Goal: Task Accomplishment & Management: Use online tool/utility

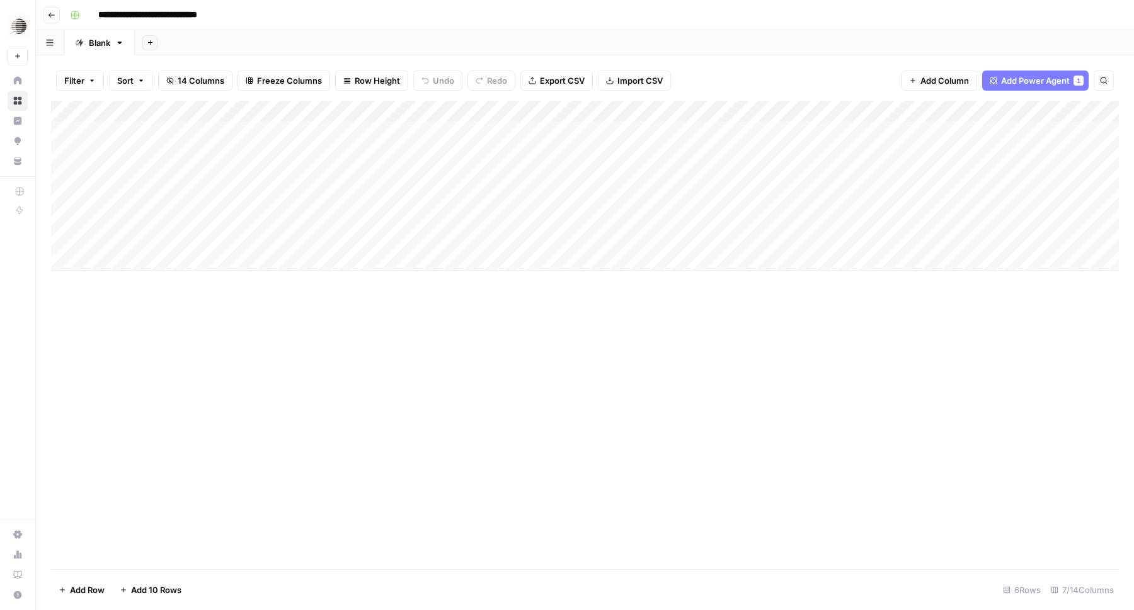
click at [477, 348] on div "Add Column" at bounding box center [585, 335] width 1068 height 469
click at [603, 236] on div "Add Column" at bounding box center [585, 186] width 1068 height 170
click at [651, 238] on div "Add Column" at bounding box center [585, 186] width 1068 height 170
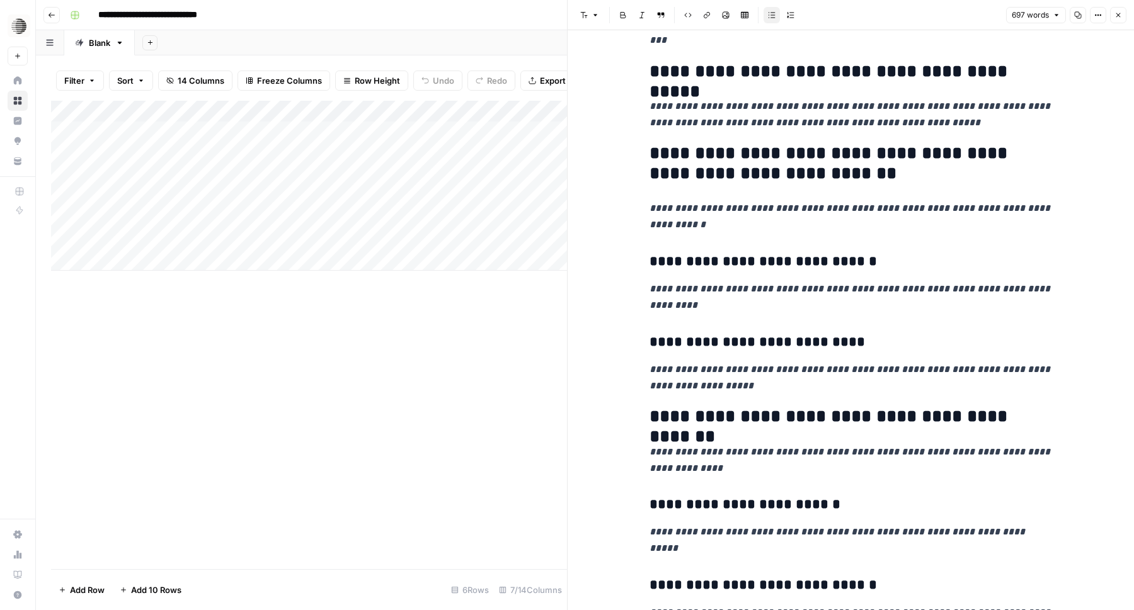
scroll to position [1634, 0]
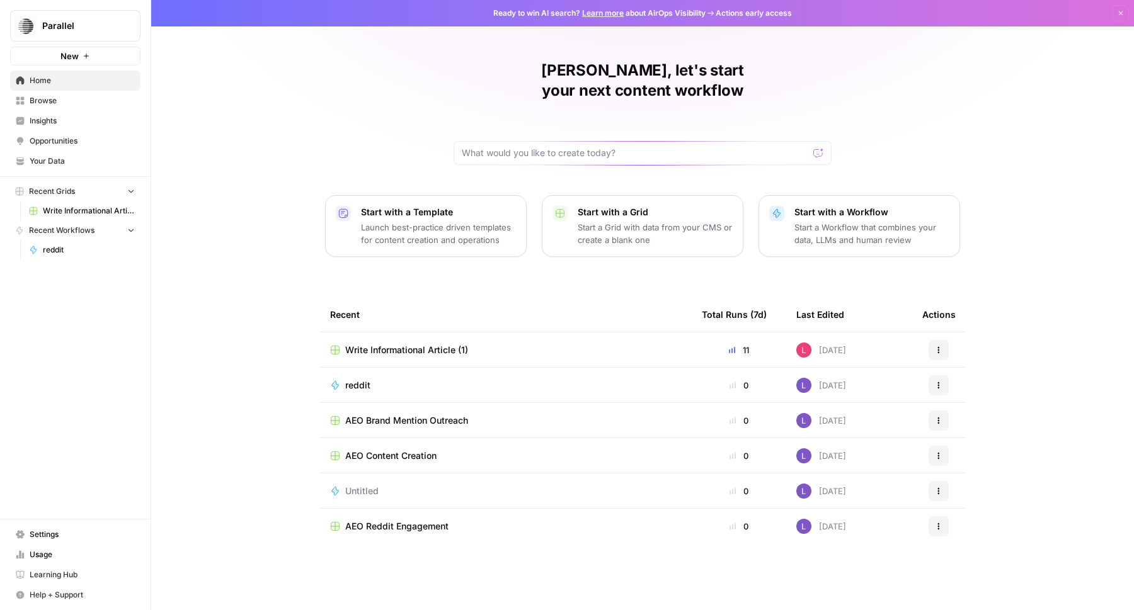
click at [79, 208] on span "Write Informational Article (1)" at bounding box center [89, 210] width 92 height 11
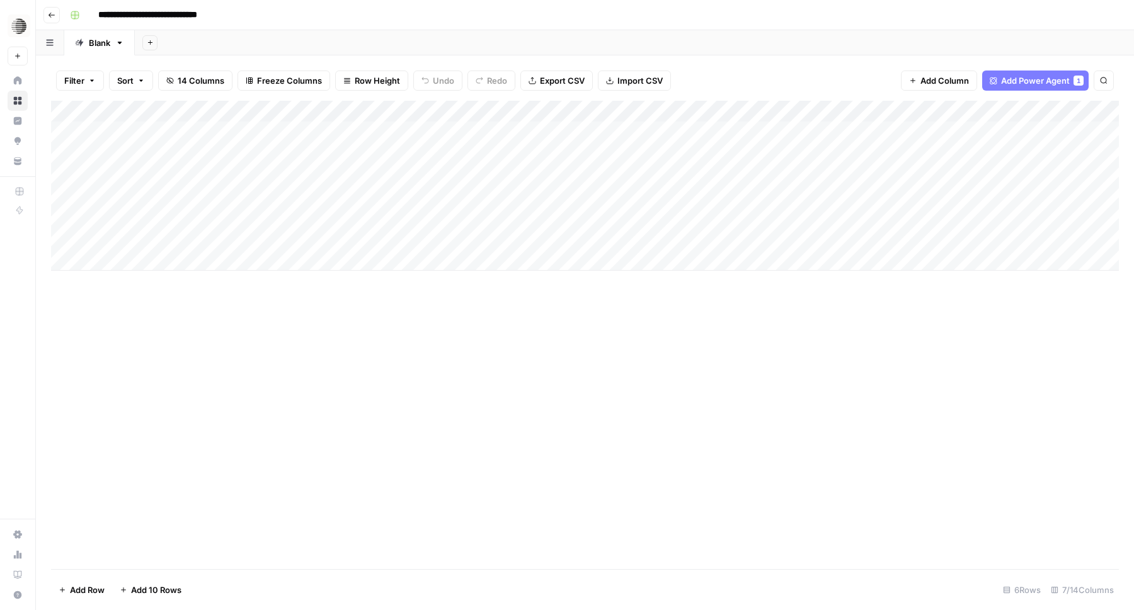
click at [148, 47] on button "Add Sheet" at bounding box center [149, 42] width 15 height 15
click at [213, 106] on span "From Workflow" at bounding box center [214, 104] width 93 height 13
click at [146, 46] on button "Add Sheet" at bounding box center [149, 42] width 15 height 15
click at [215, 165] on div "Google Search Console" at bounding box center [214, 166] width 93 height 13
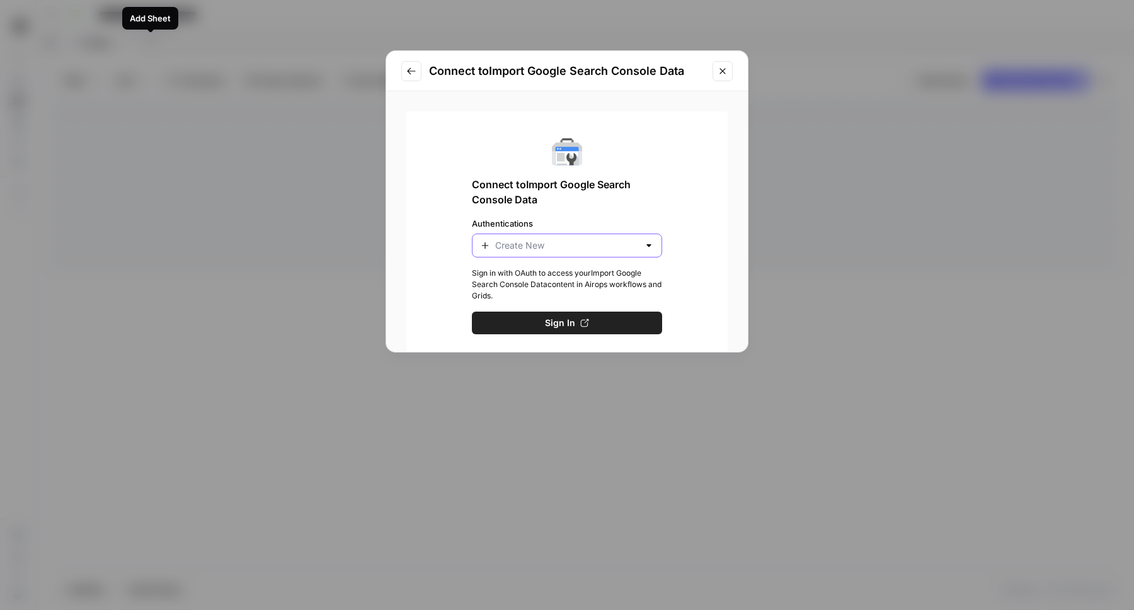
click at [550, 247] on input "Authentications" at bounding box center [567, 245] width 144 height 13
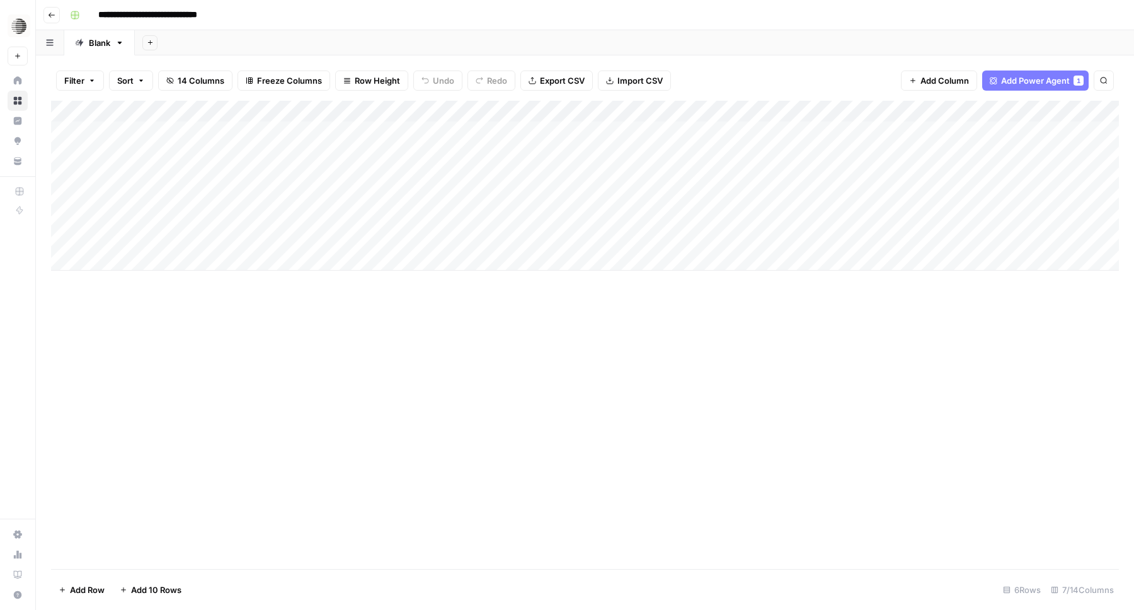
click at [132, 261] on div "Add Column" at bounding box center [585, 186] width 1068 height 170
type textarea "**********"
click at [169, 286] on div "Add Column" at bounding box center [585, 196] width 1068 height 191
paste textarea "**********"
type textarea "**********"
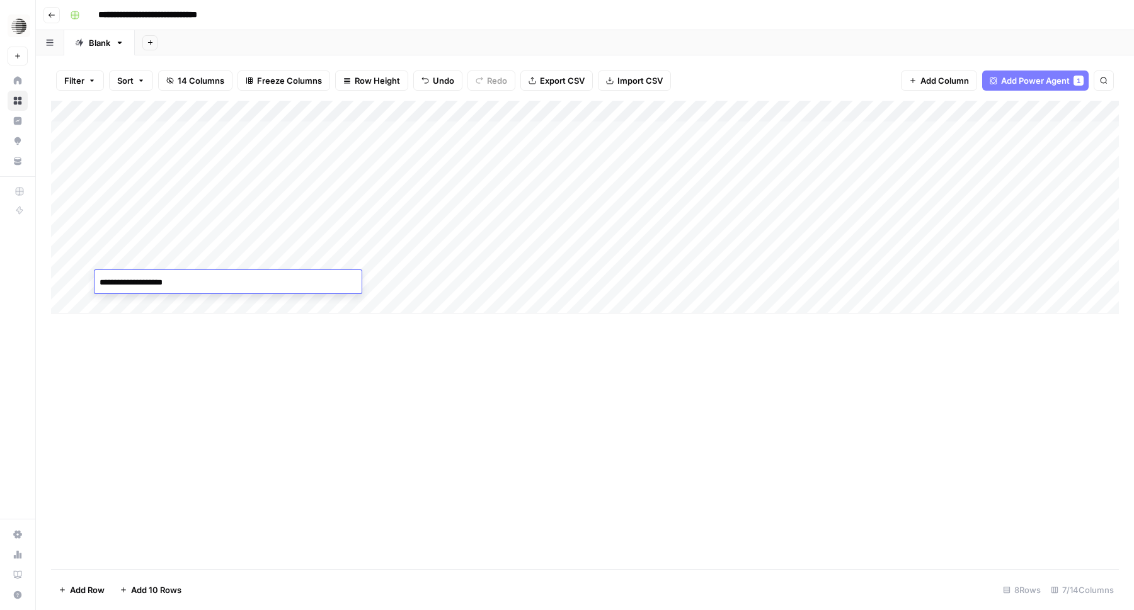
click at [140, 305] on div "Add Column" at bounding box center [585, 207] width 1068 height 213
paste textarea "**********"
type textarea "**********"
click at [207, 322] on div "Add Column" at bounding box center [585, 218] width 1068 height 234
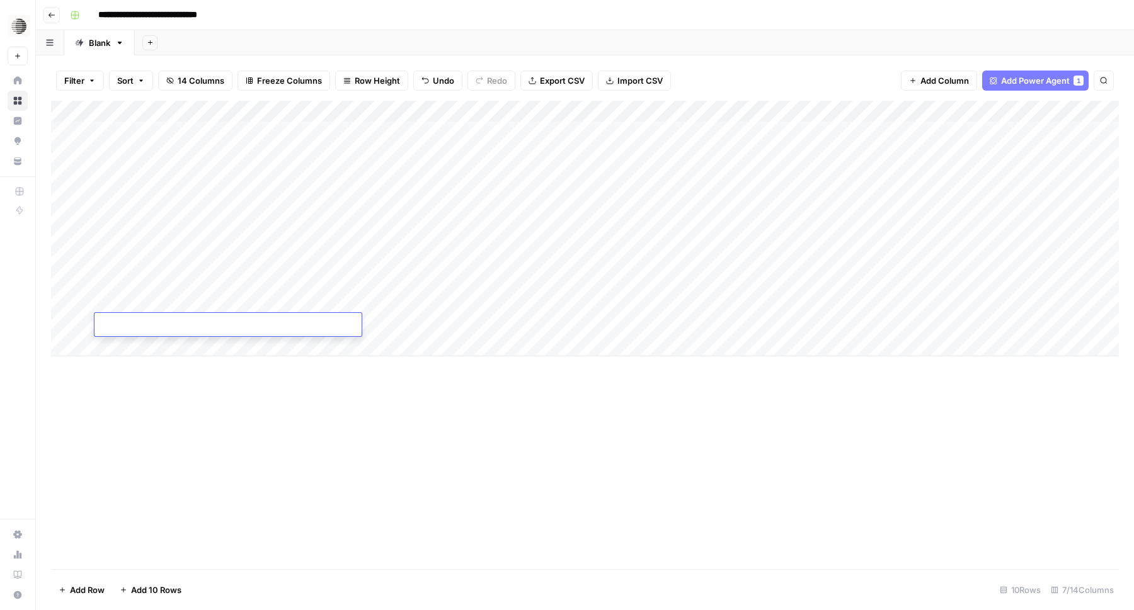
click at [208, 352] on div "Add Column" at bounding box center [585, 229] width 1068 height 256
click at [209, 370] on div "Add Column" at bounding box center [585, 239] width 1068 height 277
click at [188, 321] on div "Add Column" at bounding box center [585, 250] width 1068 height 299
click at [169, 314] on div "Add Column" at bounding box center [585, 250] width 1068 height 299
click at [169, 318] on div "Add Column" at bounding box center [585, 250] width 1068 height 299
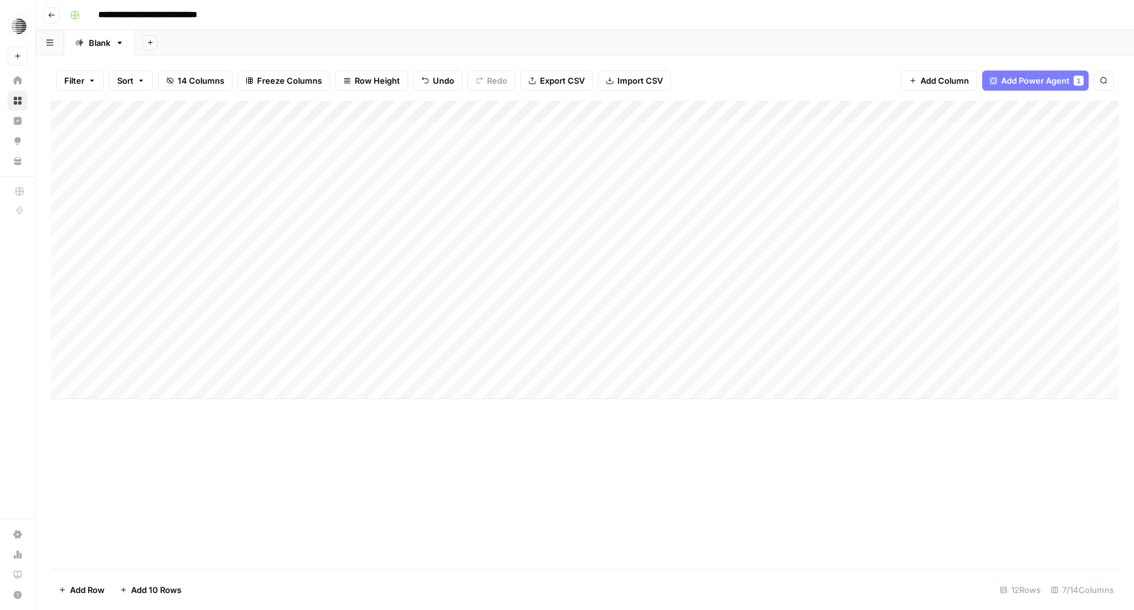
click at [169, 318] on div "Add Column" at bounding box center [585, 250] width 1068 height 299
type textarea "**********"
click at [200, 348] on div "Add Column" at bounding box center [585, 250] width 1068 height 299
click at [203, 342] on div "Add Column" at bounding box center [585, 250] width 1068 height 299
type textarea "**********"
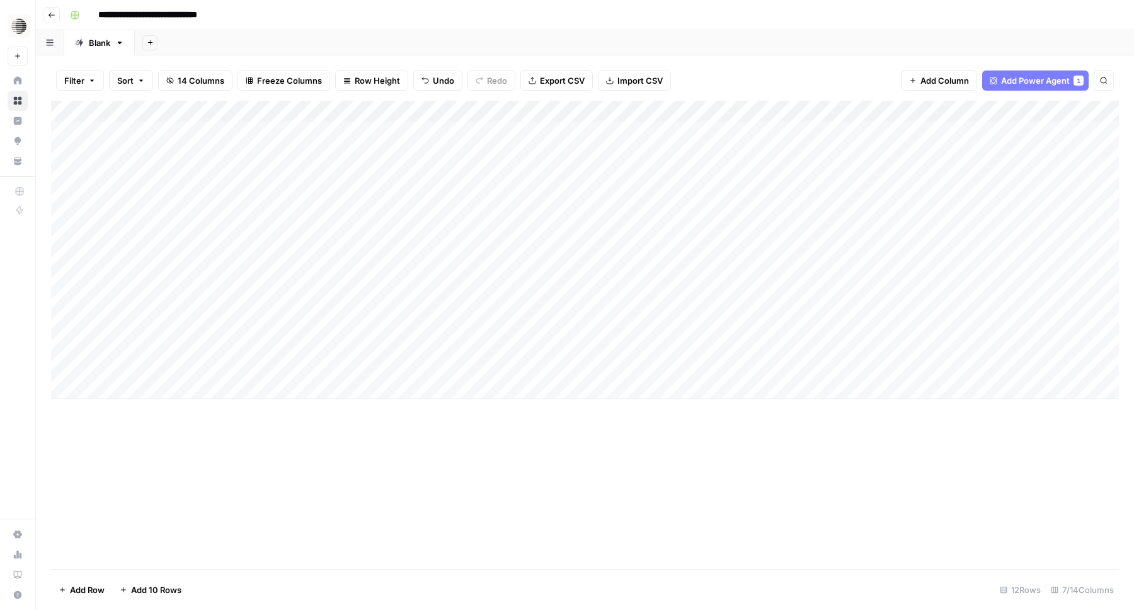
click at [205, 368] on div "Add Column" at bounding box center [585, 250] width 1068 height 299
click at [270, 367] on div "Add Column" at bounding box center [585, 250] width 1068 height 299
type textarea "**********"
click at [220, 396] on div "Add Column" at bounding box center [585, 250] width 1068 height 299
click at [452, 260] on div "Add Column" at bounding box center [585, 261] width 1068 height 320
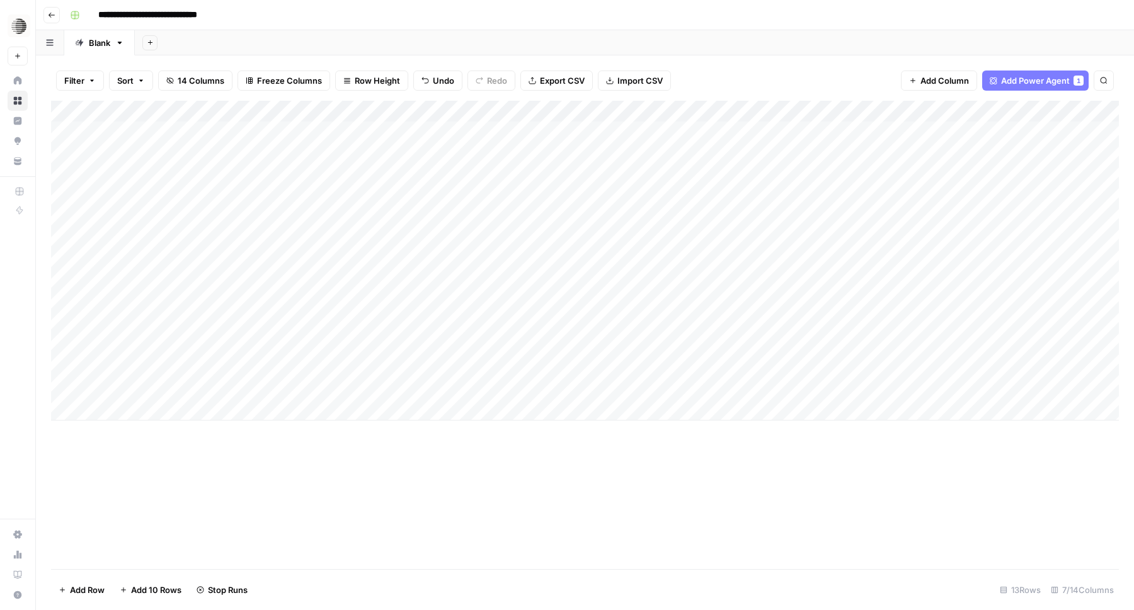
click at [455, 285] on div "Add Column" at bounding box center [585, 261] width 1068 height 320
click at [452, 307] on div "Add Column" at bounding box center [585, 261] width 1068 height 320
click at [451, 326] on div "Add Column" at bounding box center [585, 261] width 1068 height 320
click at [452, 347] on div "Add Column" at bounding box center [585, 261] width 1068 height 320
click at [450, 367] on div "Add Column" at bounding box center [585, 261] width 1068 height 320
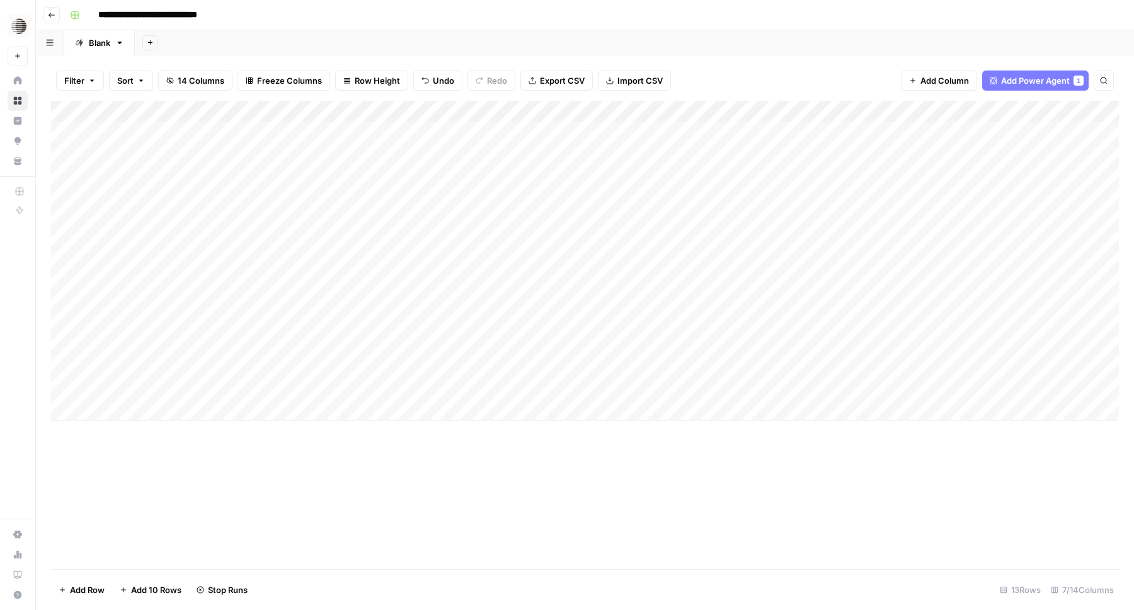
click at [452, 385] on div "Add Column" at bounding box center [585, 261] width 1068 height 320
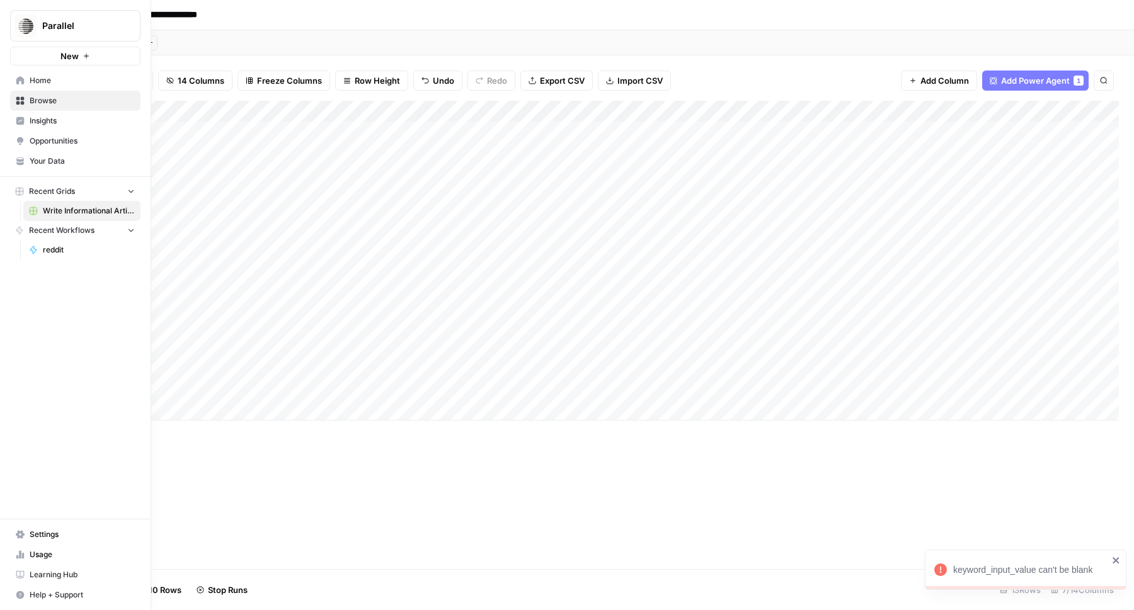
click at [67, 35] on button "Parallel" at bounding box center [75, 25] width 130 height 31
click at [59, 528] on link "Settings" at bounding box center [75, 535] width 130 height 20
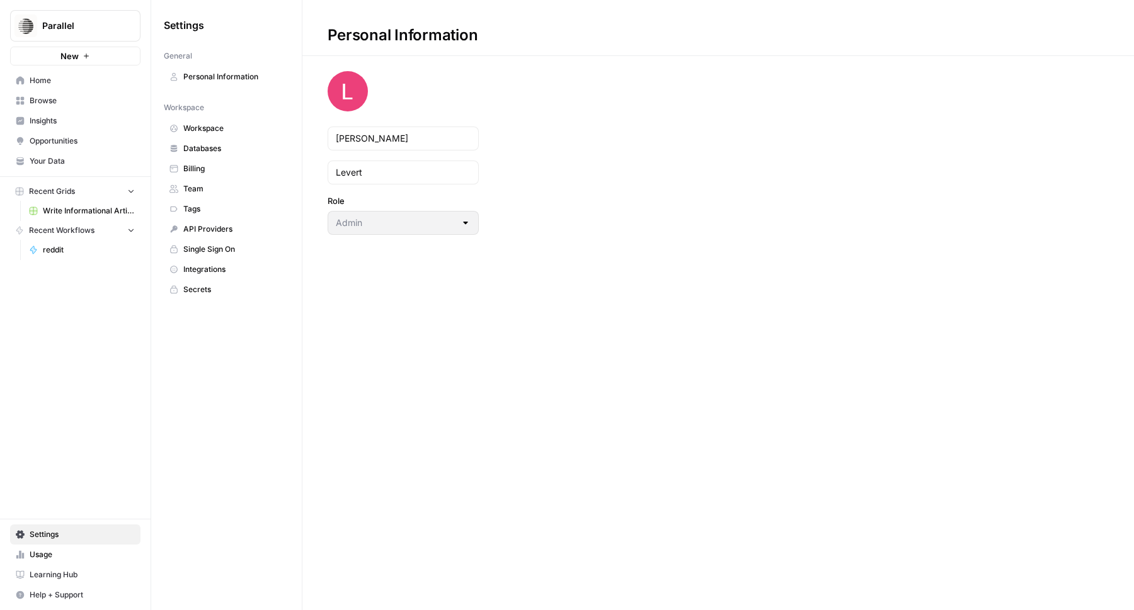
click at [208, 130] on span "Workspace" at bounding box center [233, 128] width 100 height 11
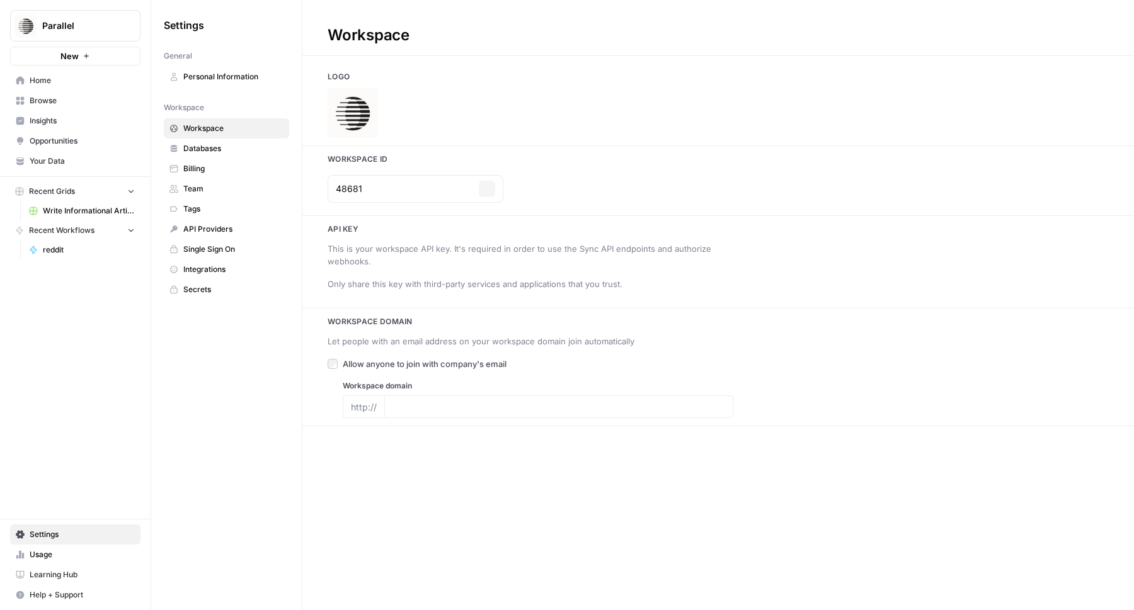
type input "[URL]"
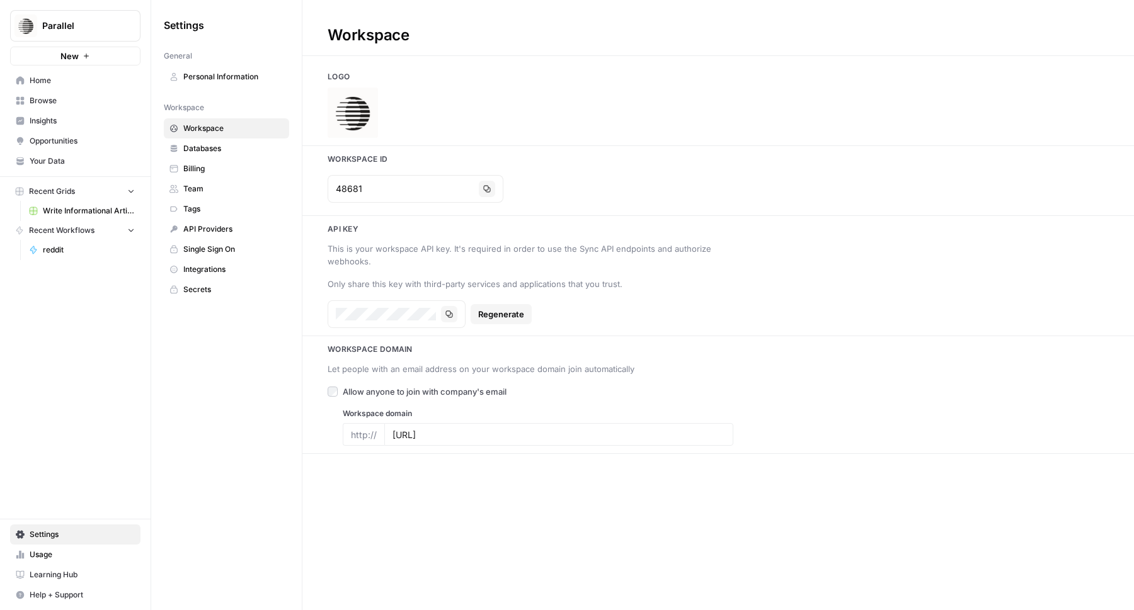
click at [205, 146] on span "Databases" at bounding box center [233, 148] width 100 height 11
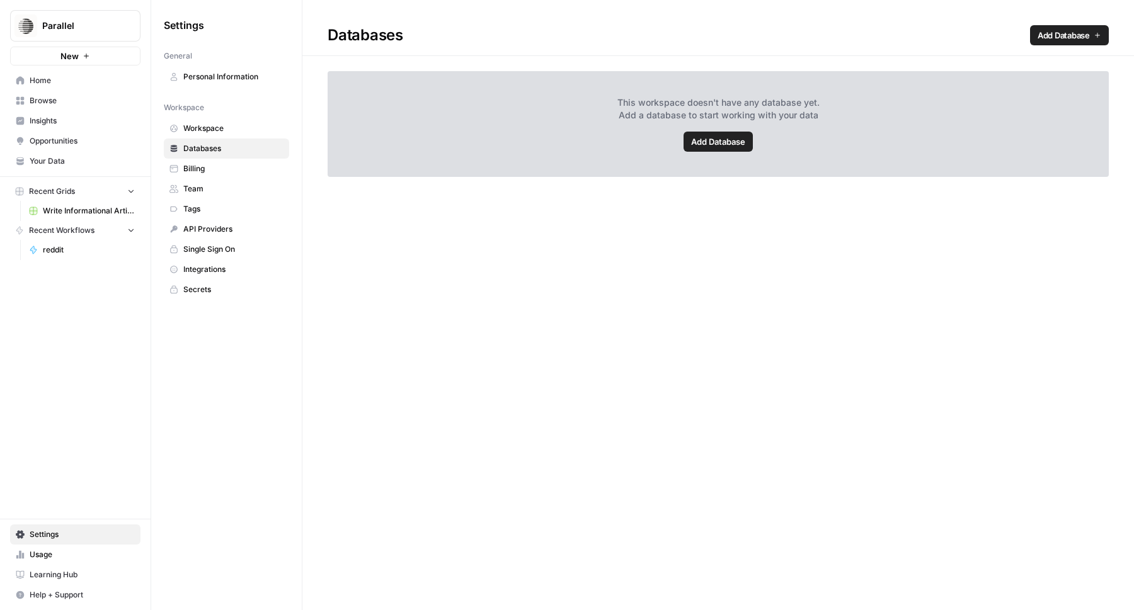
click at [74, 83] on span "Home" at bounding box center [82, 80] width 105 height 11
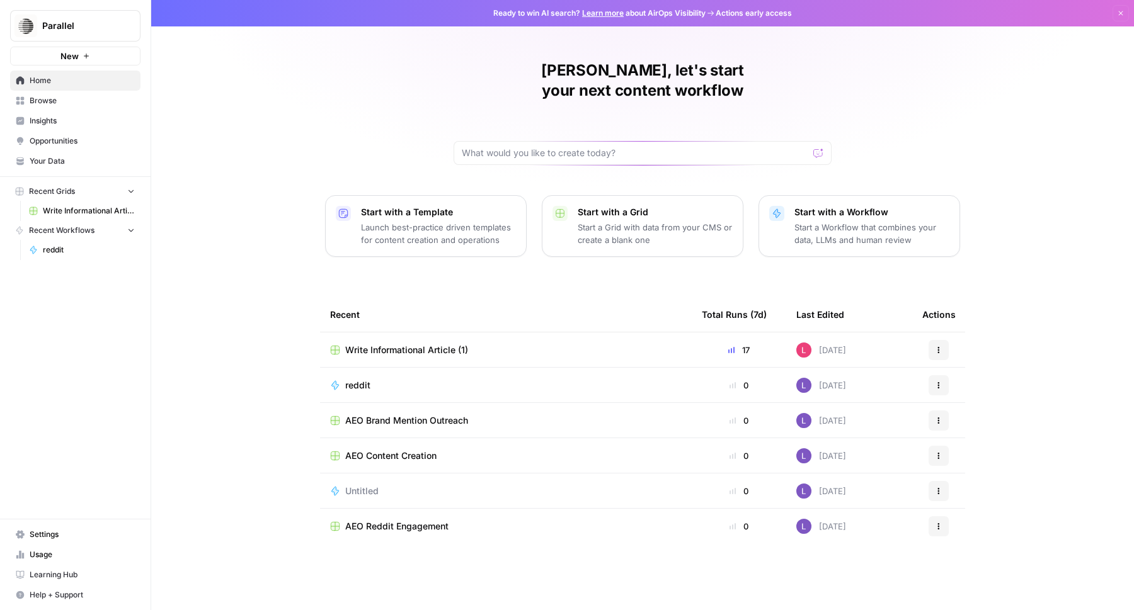
click at [86, 537] on span "Settings" at bounding box center [82, 534] width 105 height 11
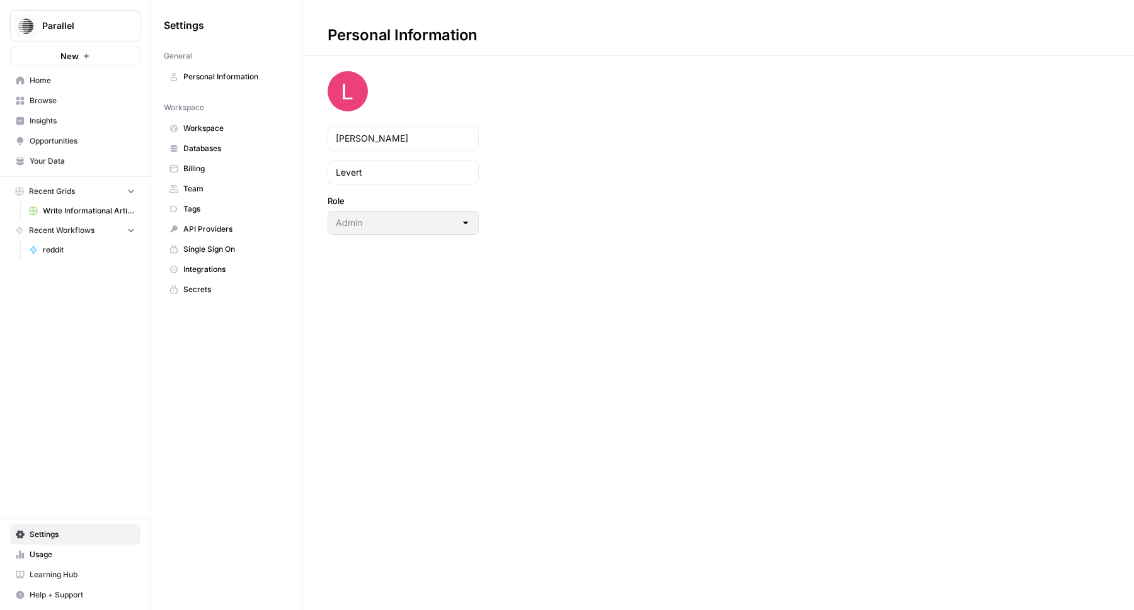
click at [236, 128] on span "Workspace" at bounding box center [233, 128] width 100 height 11
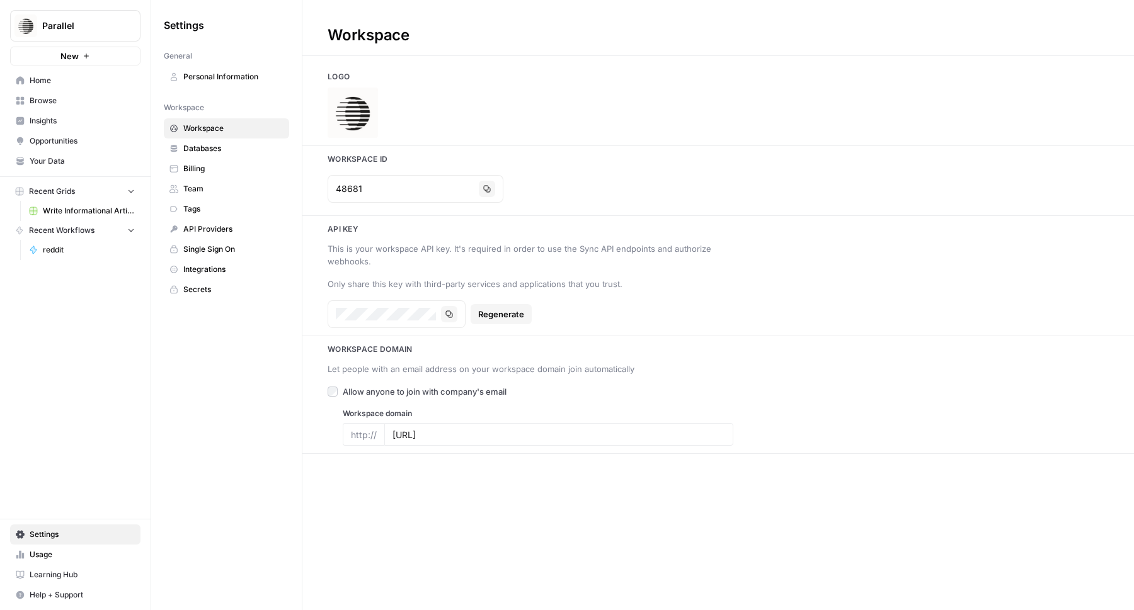
click at [75, 248] on span "reddit" at bounding box center [89, 249] width 92 height 11
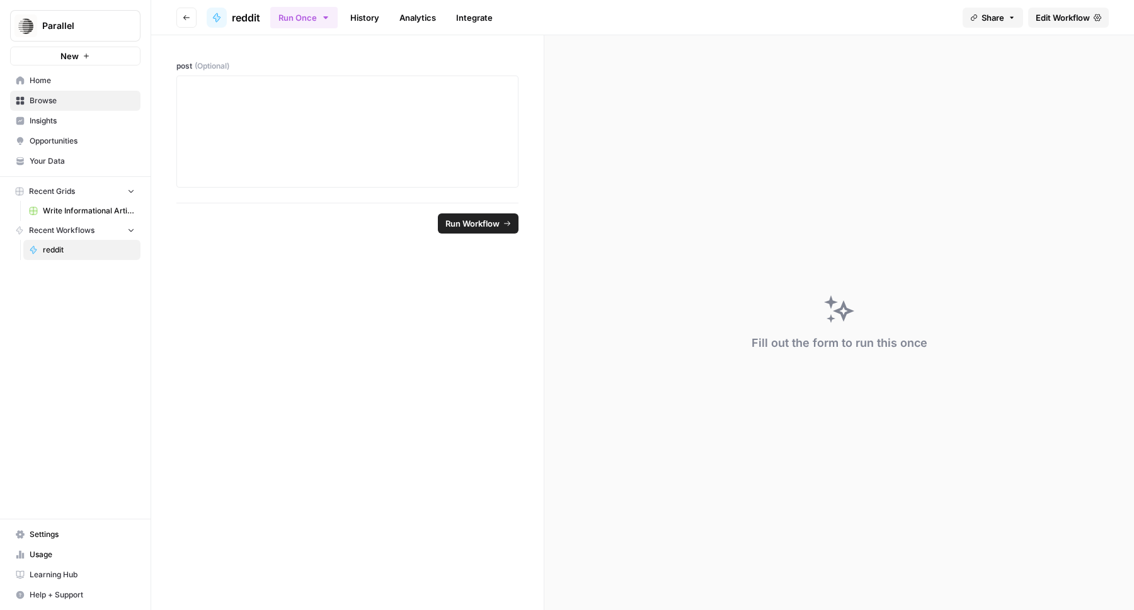
click at [93, 237] on button "Recent Workflows" at bounding box center [75, 230] width 130 height 19
click at [93, 236] on span "Recent Workflows" at bounding box center [62, 230] width 66 height 11
click at [74, 259] on link "reddit" at bounding box center [81, 250] width 117 height 20
click at [95, 228] on button "Recent Workflows" at bounding box center [75, 230] width 130 height 19
click at [111, 228] on button "Recent Workflows" at bounding box center [75, 230] width 130 height 19
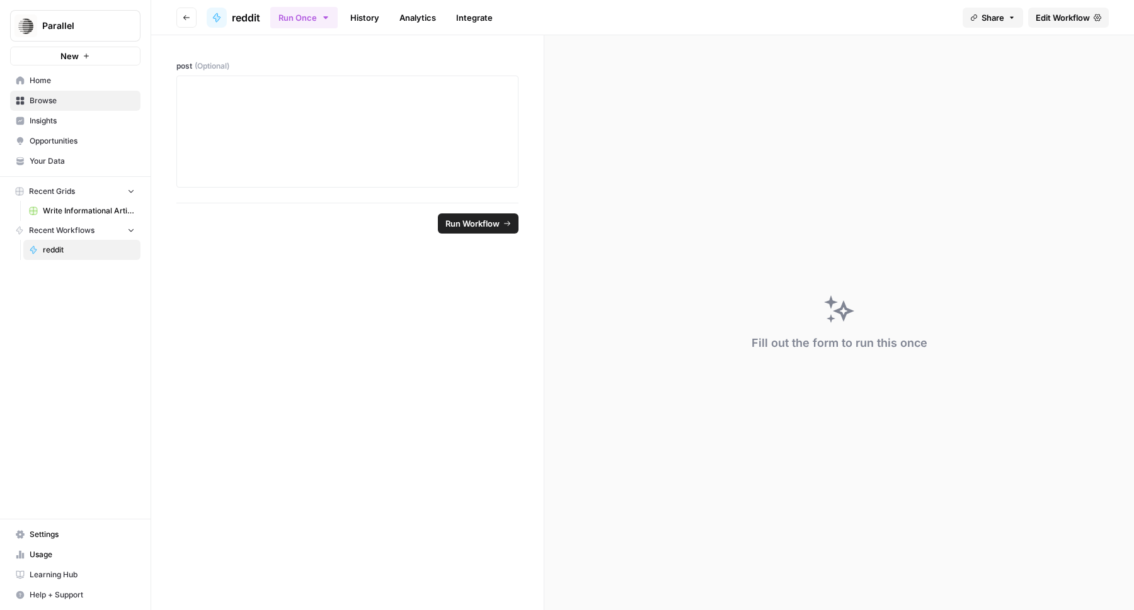
click at [1086, 16] on span "Edit Workflow" at bounding box center [1062, 17] width 54 height 13
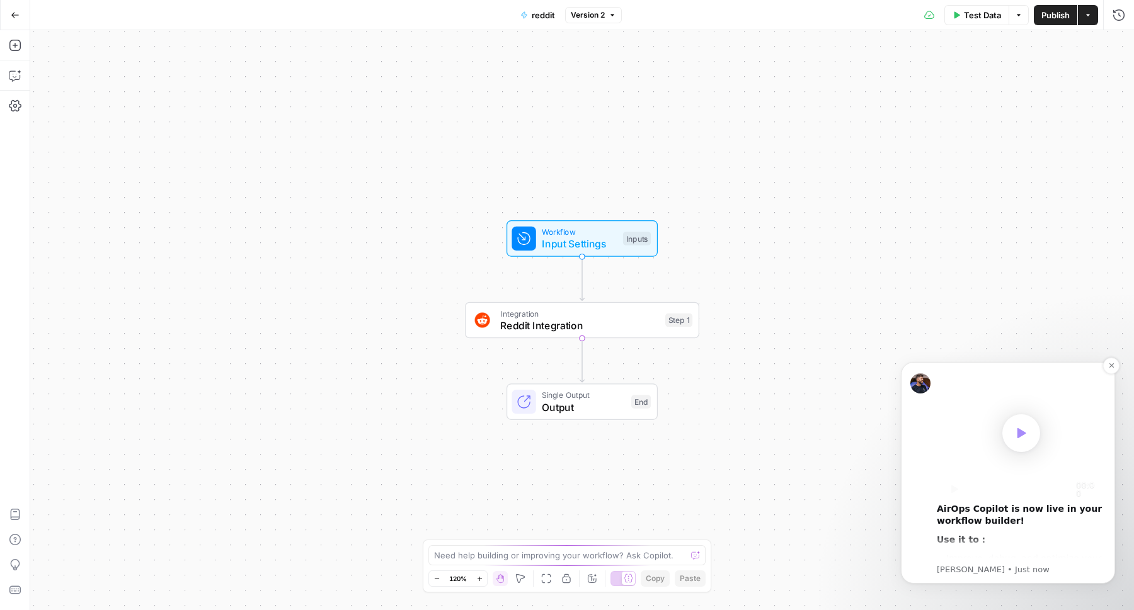
click at [1020, 433] on icon "Play" at bounding box center [1021, 433] width 9 height 10
click at [984, 486] on div "00:00" at bounding box center [1021, 489] width 169 height 15
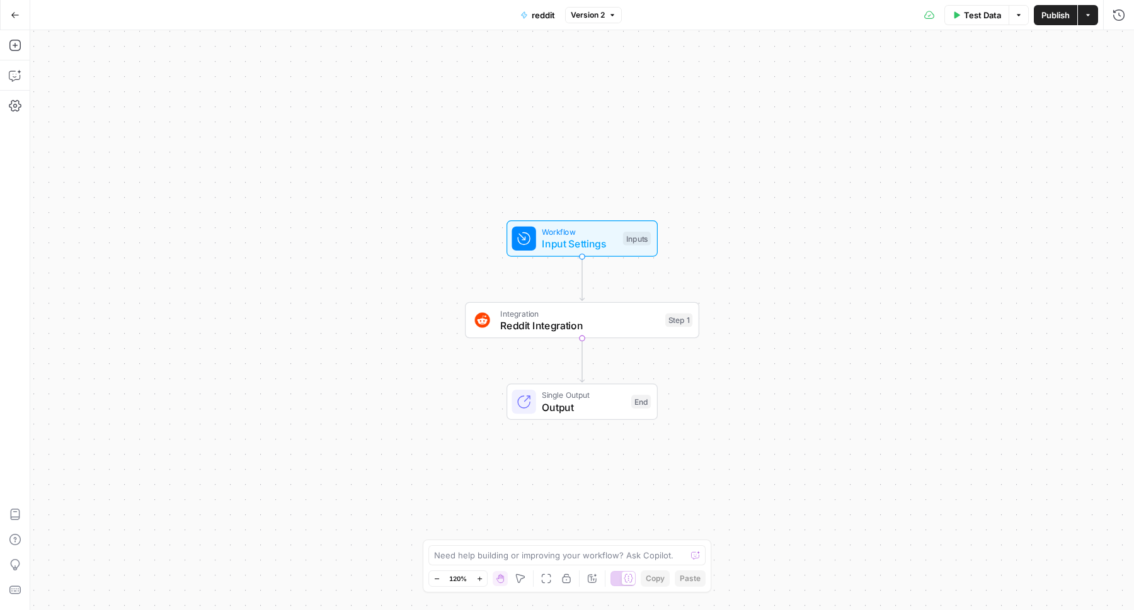
scroll to position [38, 0]
click at [831, 340] on div "Workflow Input Settings Inputs Integration Reddit Integration Step 1 Single Out…" at bounding box center [582, 320] width 1104 height 580
click at [13, 16] on icon "button" at bounding box center [15, 15] width 8 height 6
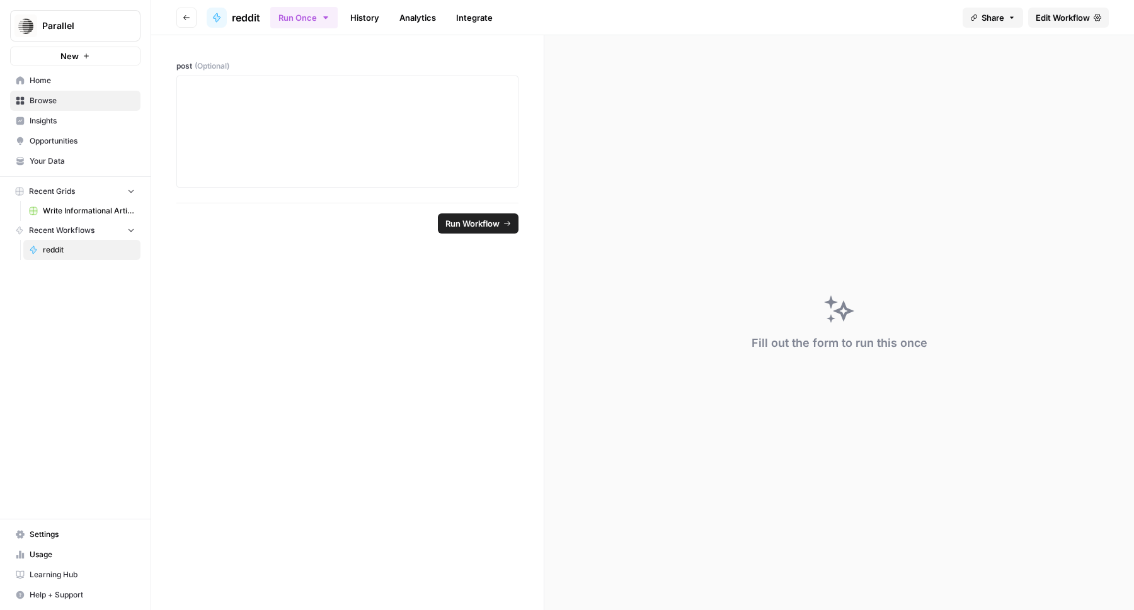
click at [1100, 21] on link "Edit Workflow" at bounding box center [1068, 18] width 81 height 20
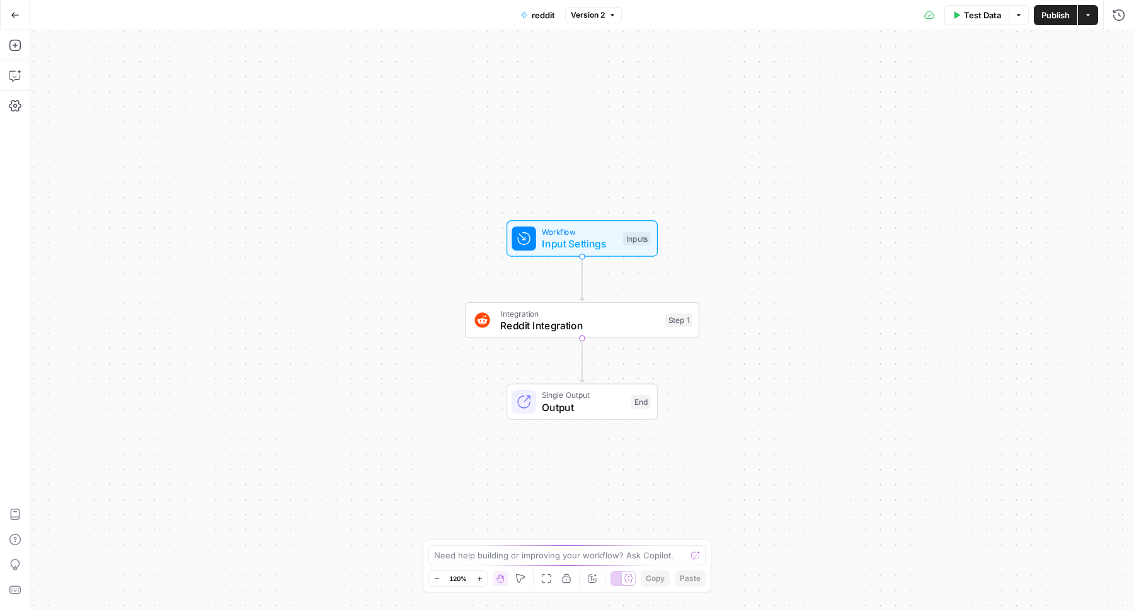
click at [1092, 16] on button "Actions" at bounding box center [1088, 15] width 20 height 20
click at [1021, 13] on span "button" at bounding box center [1019, 15] width 8 height 8
click at [616, 18] on button "Version 2" at bounding box center [593, 15] width 57 height 16
click at [20, 107] on icon "button" at bounding box center [15, 105] width 13 height 11
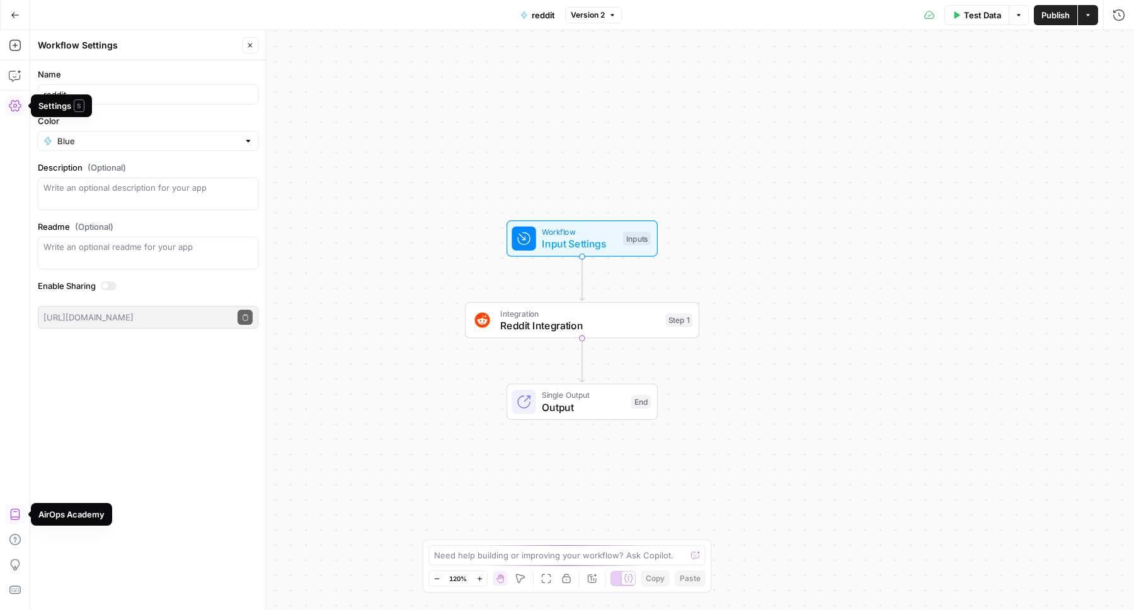
click at [137, 366] on div "Name reddit Color Blue Description (Optional) Readme (Optional) Write an option…" at bounding box center [148, 335] width 236 height 550
click at [14, 19] on icon "button" at bounding box center [15, 15] width 9 height 9
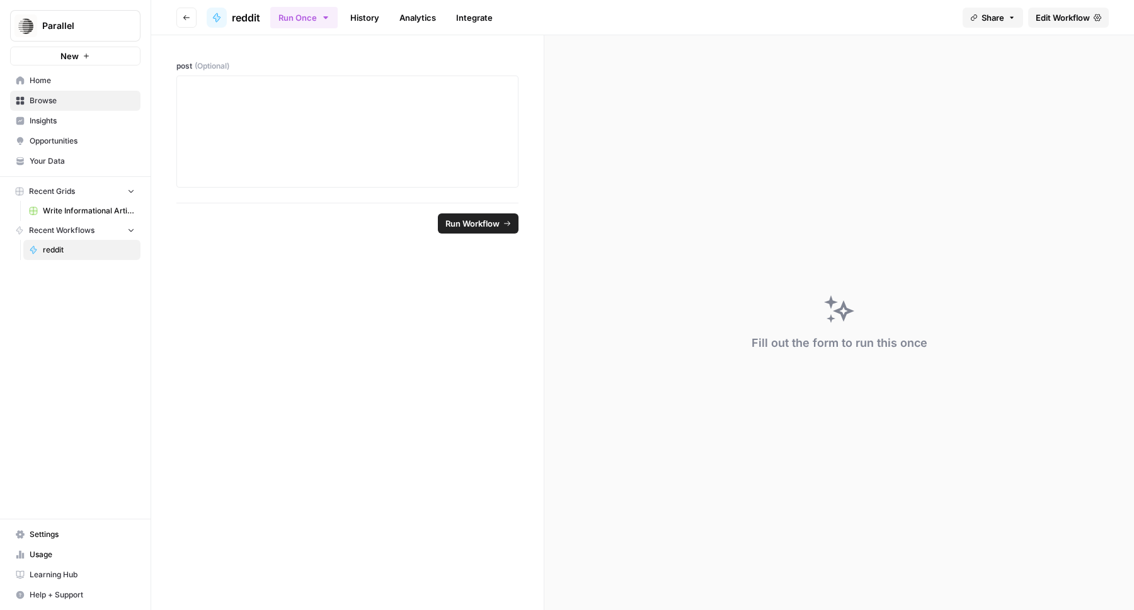
click at [132, 231] on icon "button" at bounding box center [131, 229] width 9 height 9
click at [86, 194] on button "Recent Grids" at bounding box center [75, 191] width 130 height 19
click at [79, 201] on button "Recent Workflows" at bounding box center [75, 210] width 130 height 19
click at [94, 186] on button "Recent Grids" at bounding box center [75, 191] width 130 height 19
click at [83, 207] on span "Write Informational Article (1)" at bounding box center [89, 210] width 92 height 11
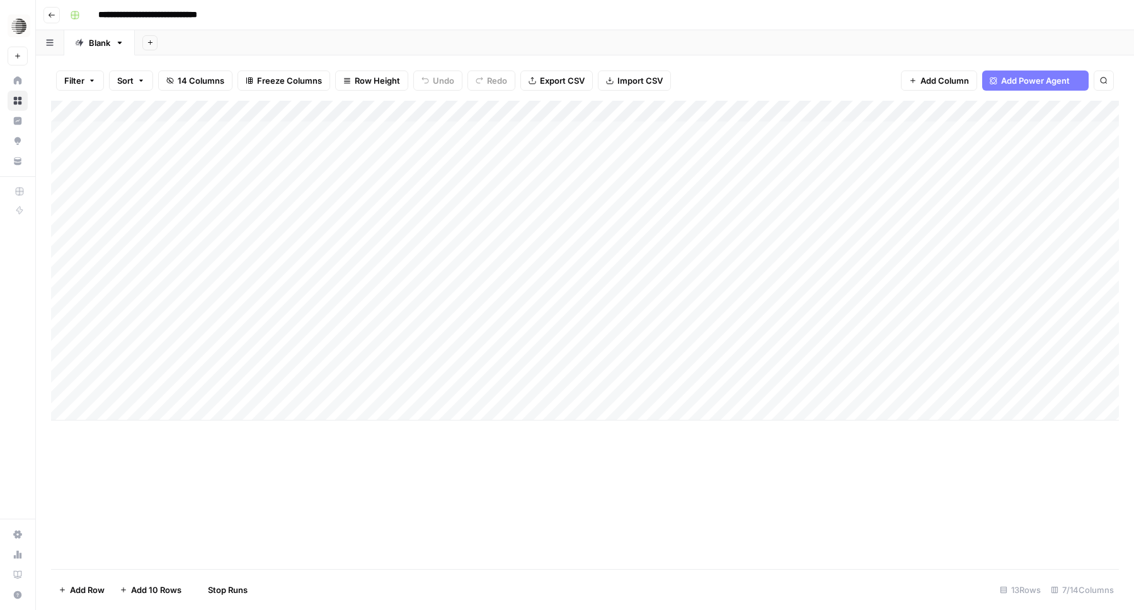
click at [212, 20] on input "**********" at bounding box center [161, 15] width 136 height 20
type input "**********"
click at [283, 467] on div "Add Column" at bounding box center [585, 335] width 1068 height 469
click at [542, 278] on div "Add Column" at bounding box center [585, 261] width 1068 height 320
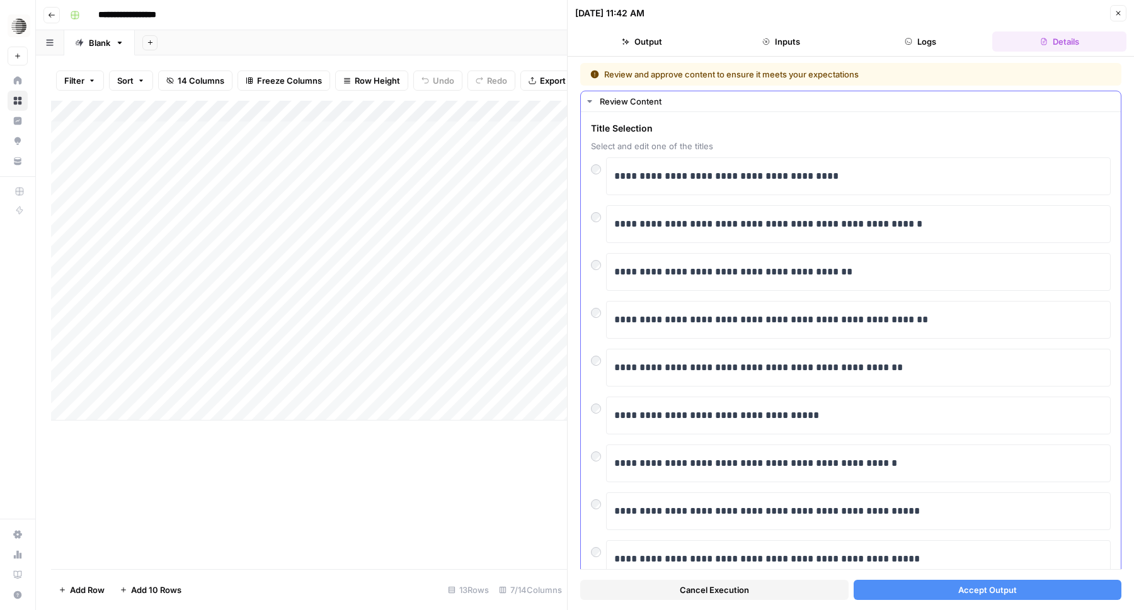
click at [601, 220] on div at bounding box center [598, 214] width 15 height 18
click at [600, 220] on div at bounding box center [598, 214] width 15 height 18
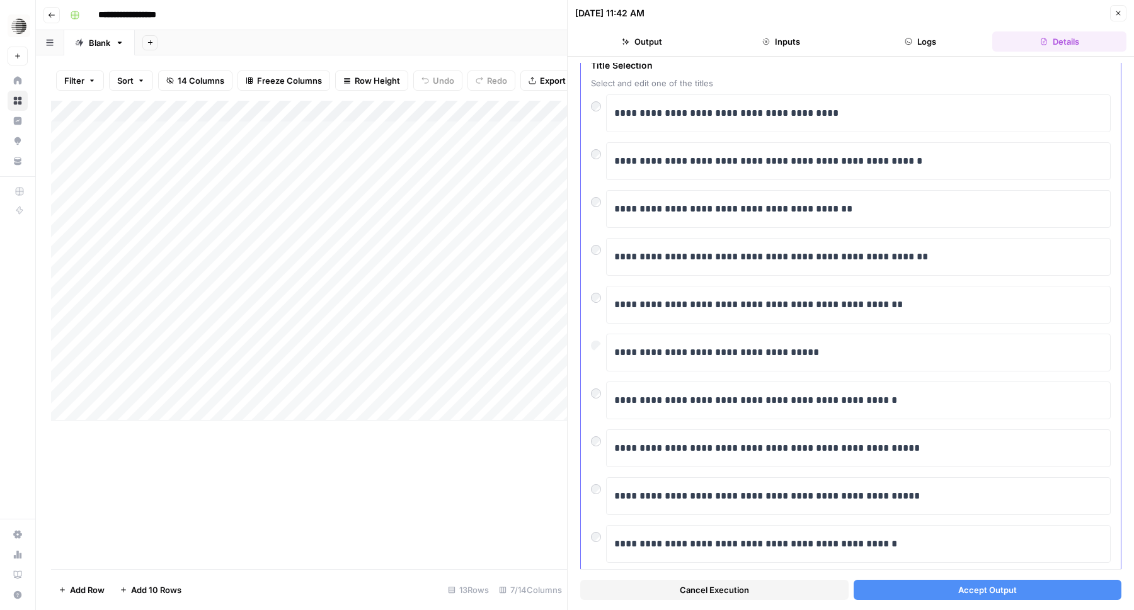
scroll to position [94, 0]
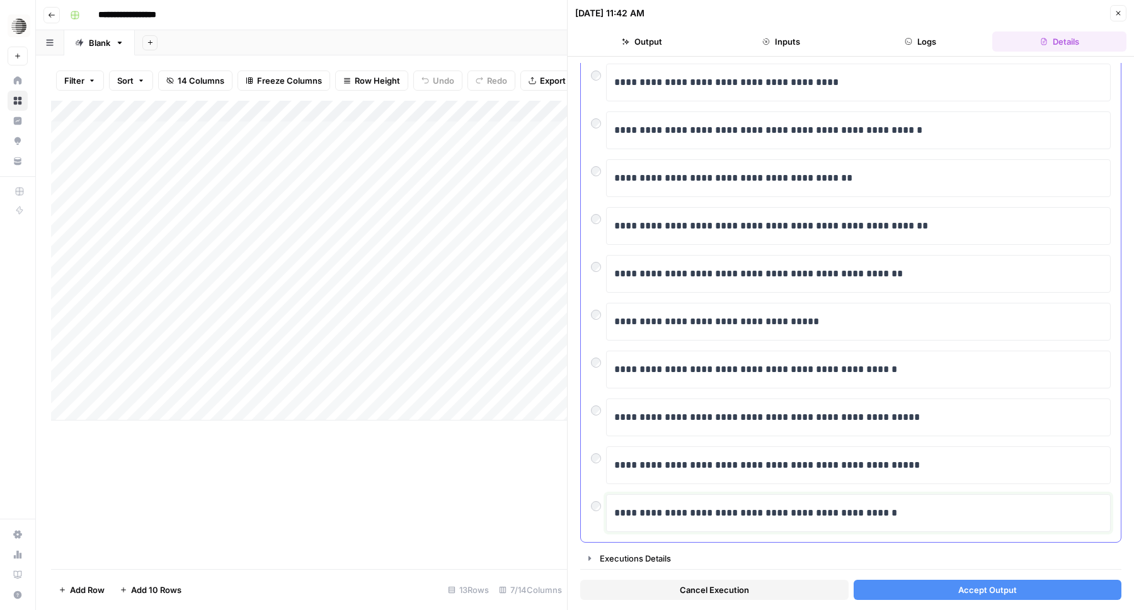
click at [831, 515] on p "**********" at bounding box center [858, 513] width 488 height 16
click at [949, 598] on button "Accept Output" at bounding box center [987, 590] width 268 height 20
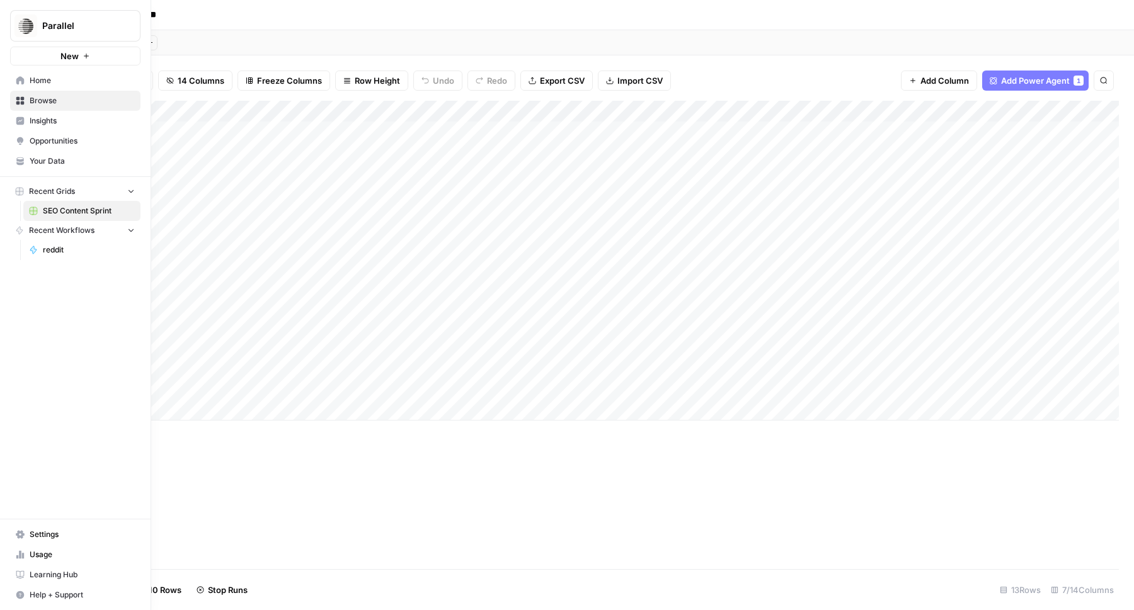
click at [63, 159] on span "Your Data" at bounding box center [82, 161] width 105 height 11
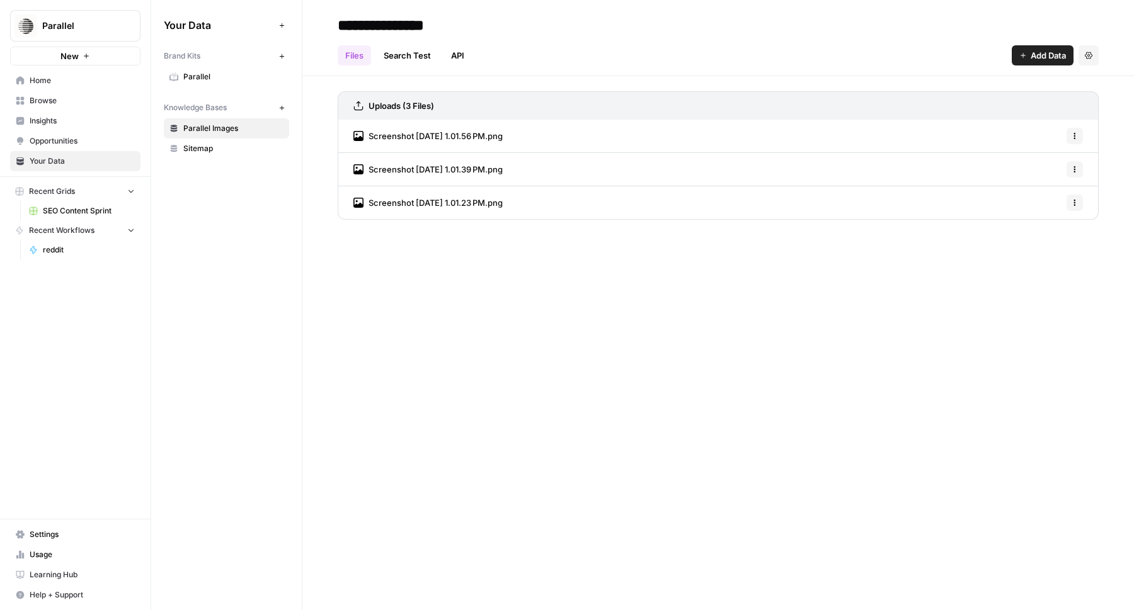
click at [425, 67] on header "**********" at bounding box center [717, 38] width 831 height 76
click at [425, 57] on link "Search Test" at bounding box center [407, 55] width 62 height 20
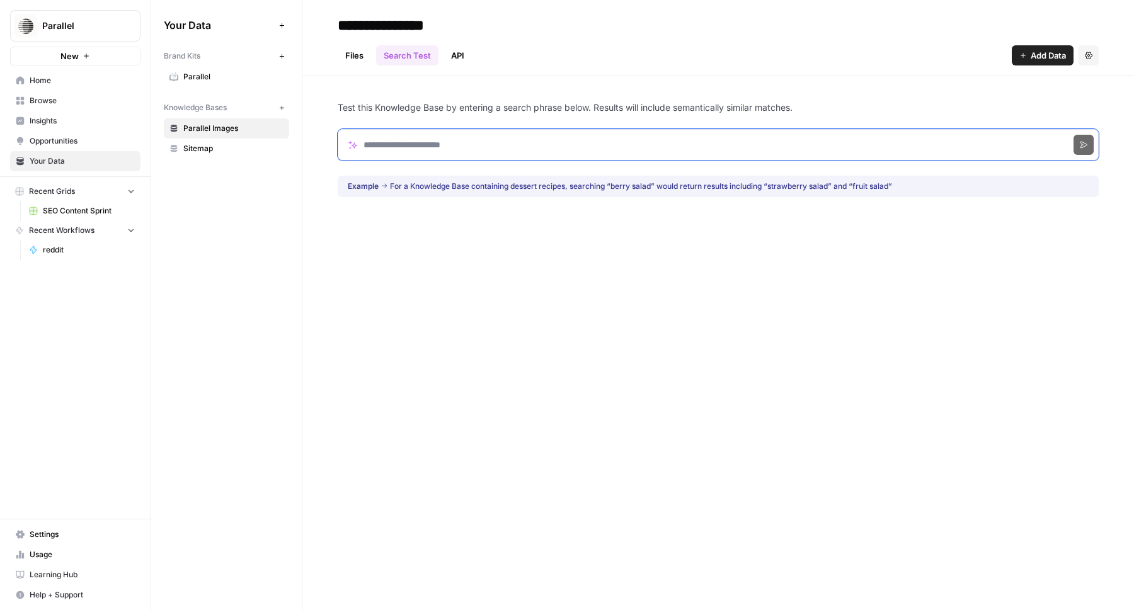
click at [451, 151] on input "Search phrase" at bounding box center [718, 144] width 761 height 31
type input "**********"
click button "Search" at bounding box center [1083, 145] width 20 height 20
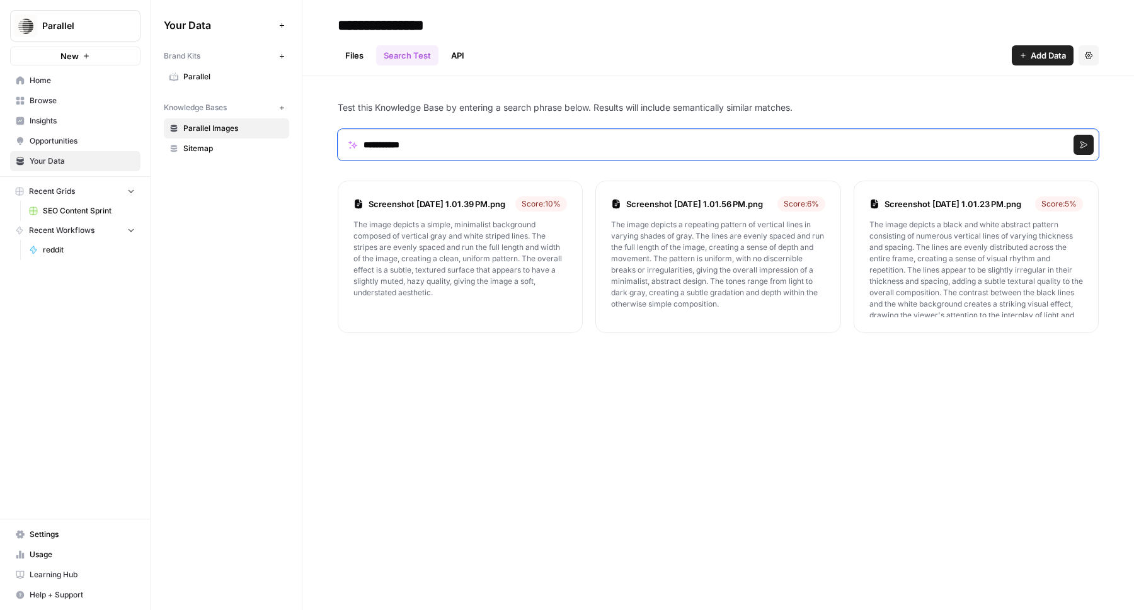
click at [479, 145] on input "**********" at bounding box center [718, 144] width 761 height 31
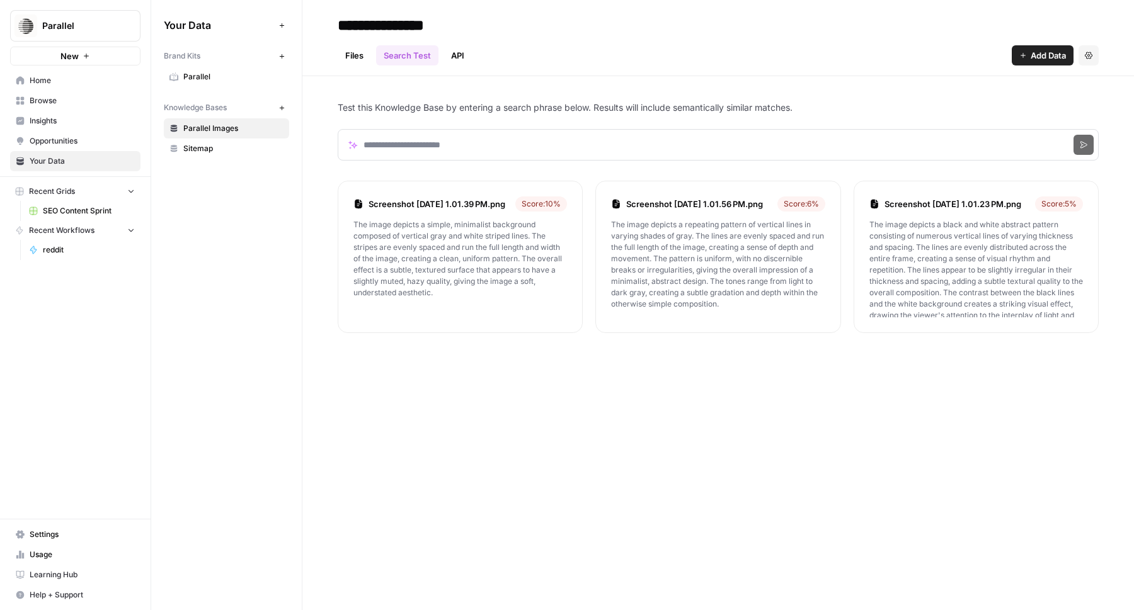
click at [397, 83] on div "Test this Knowledge Base by entering a search phrase below. Results will includ…" at bounding box center [718, 217] width 761 height 282
click at [348, 52] on link "Files" at bounding box center [354, 55] width 33 height 20
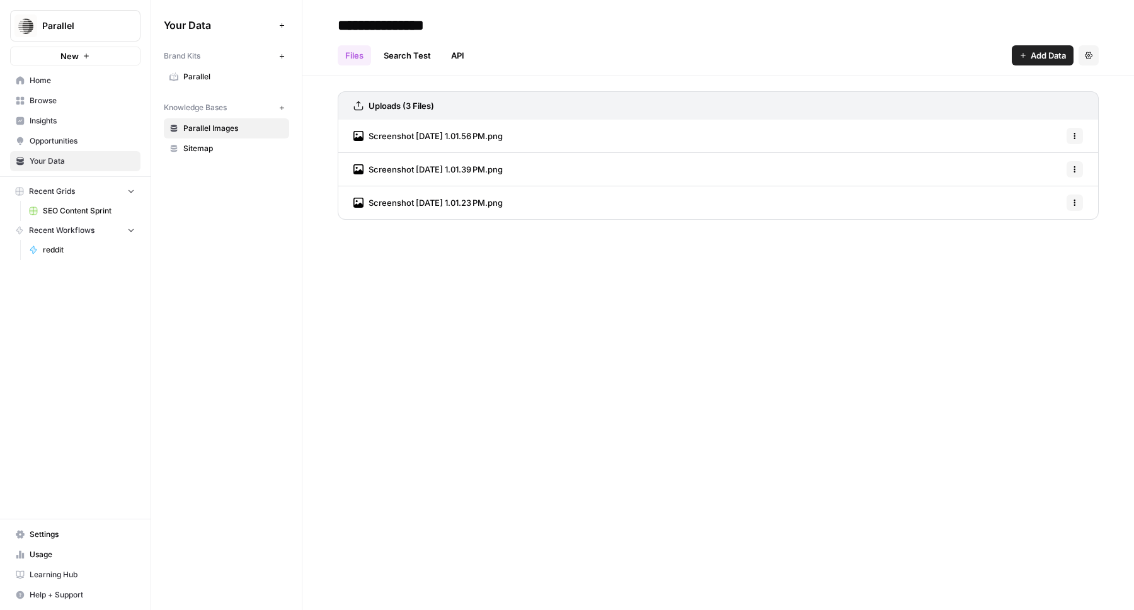
click at [197, 151] on span "Sitemap" at bounding box center [233, 148] width 100 height 11
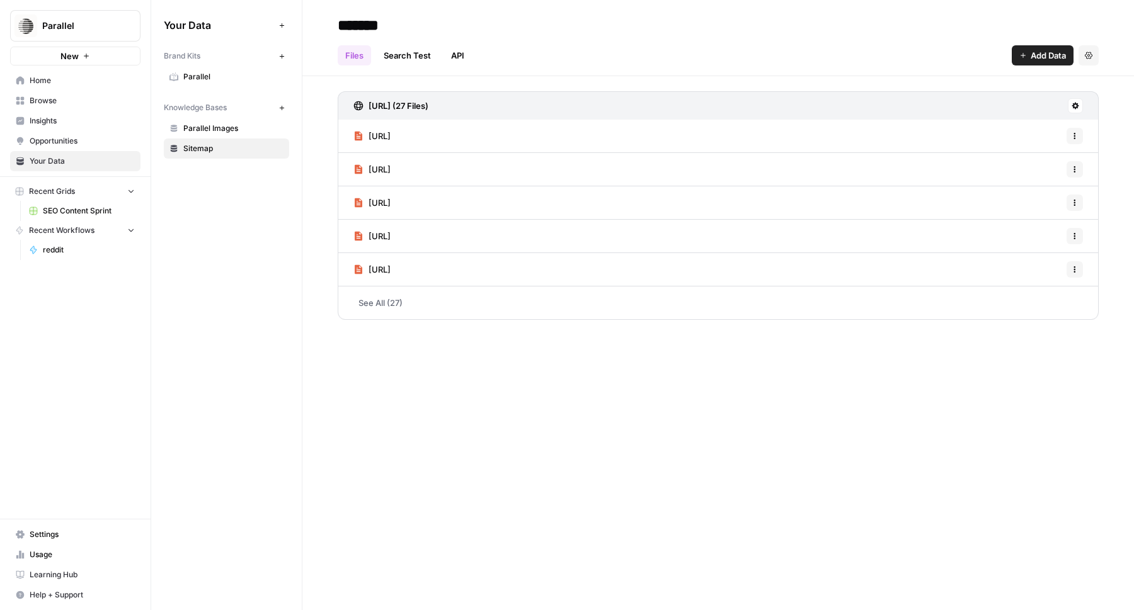
click at [413, 57] on link "Search Test" at bounding box center [407, 55] width 62 height 20
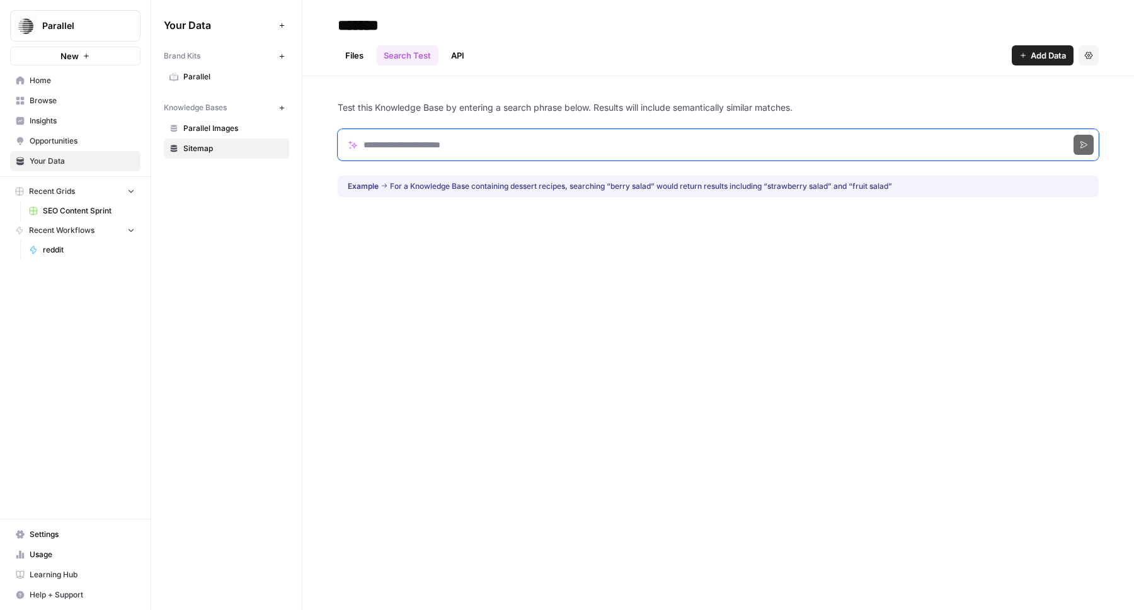
click at [452, 150] on input "Search phrase" at bounding box center [718, 144] width 761 height 31
click button "Search" at bounding box center [1083, 145] width 20 height 20
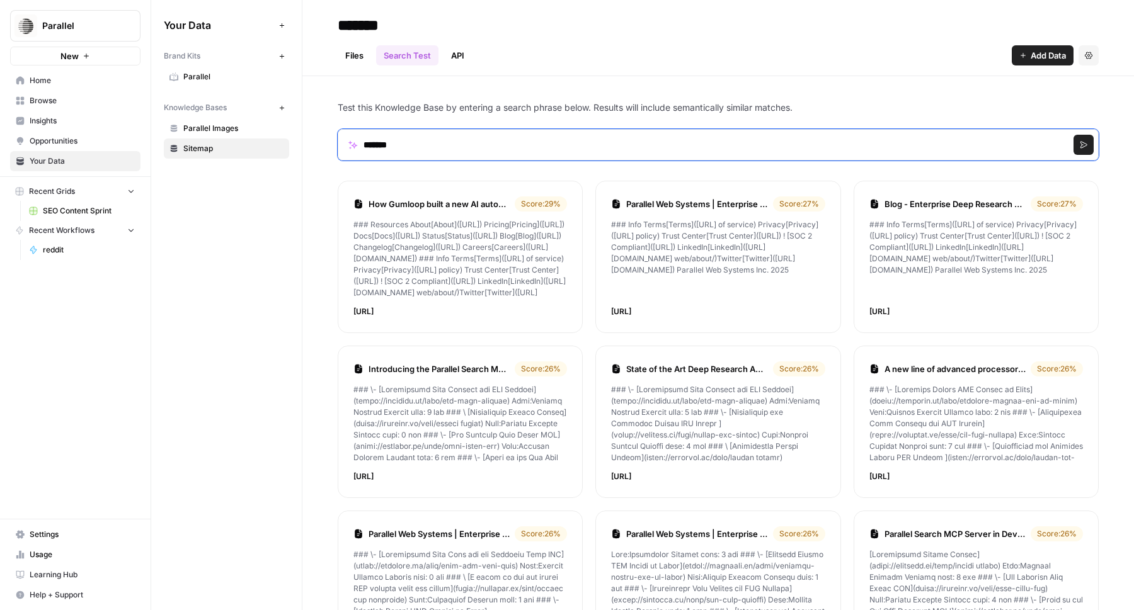
click at [483, 147] on input "*******" at bounding box center [718, 144] width 761 height 31
type input "**********"
click button "Search" at bounding box center [1083, 145] width 20 height 20
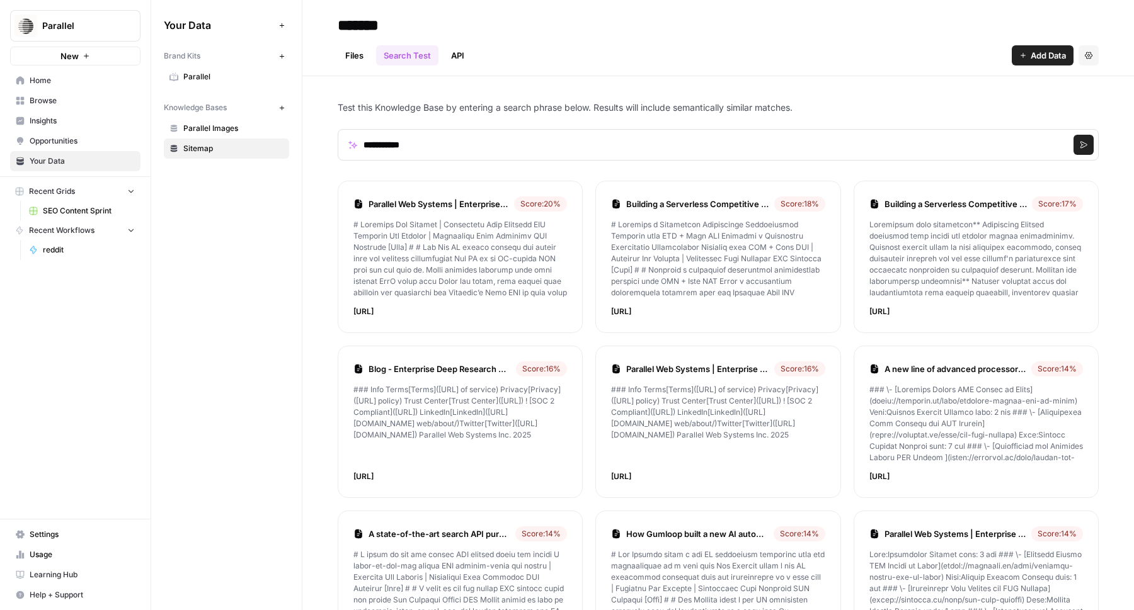
click at [455, 203] on link "Parallel Web Systems | Enterprise Deep Research API" at bounding box center [438, 204] width 140 height 13
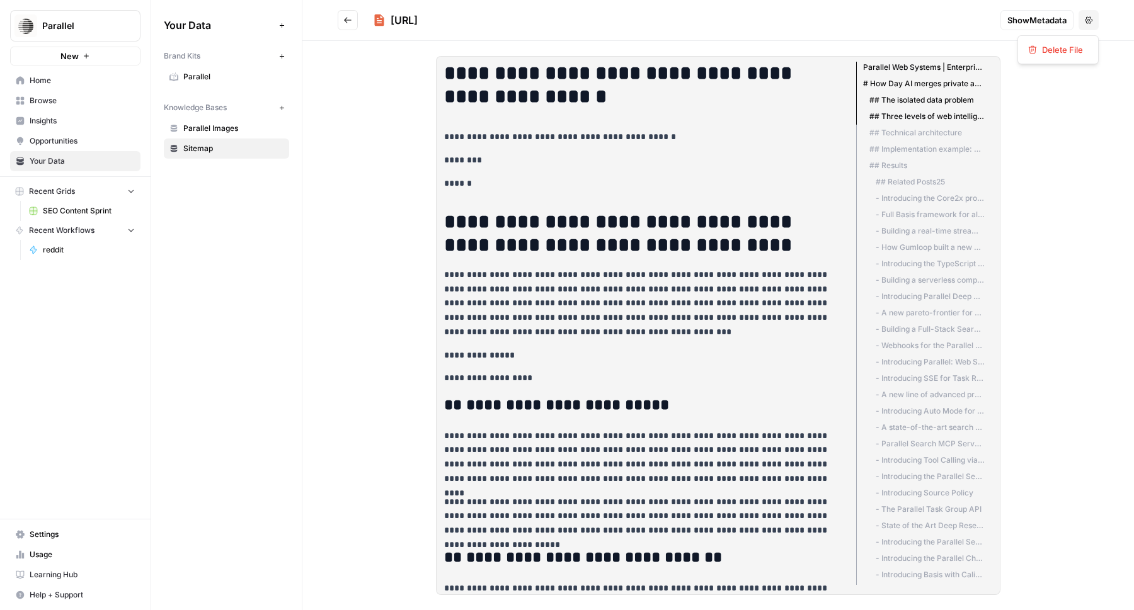
click at [1091, 25] on button "Options" at bounding box center [1088, 20] width 20 height 20
click at [1045, 30] on header "[URL] Show Metadata Options" at bounding box center [717, 20] width 831 height 41
click at [1045, 19] on span "Show Metadata" at bounding box center [1036, 20] width 59 height 13
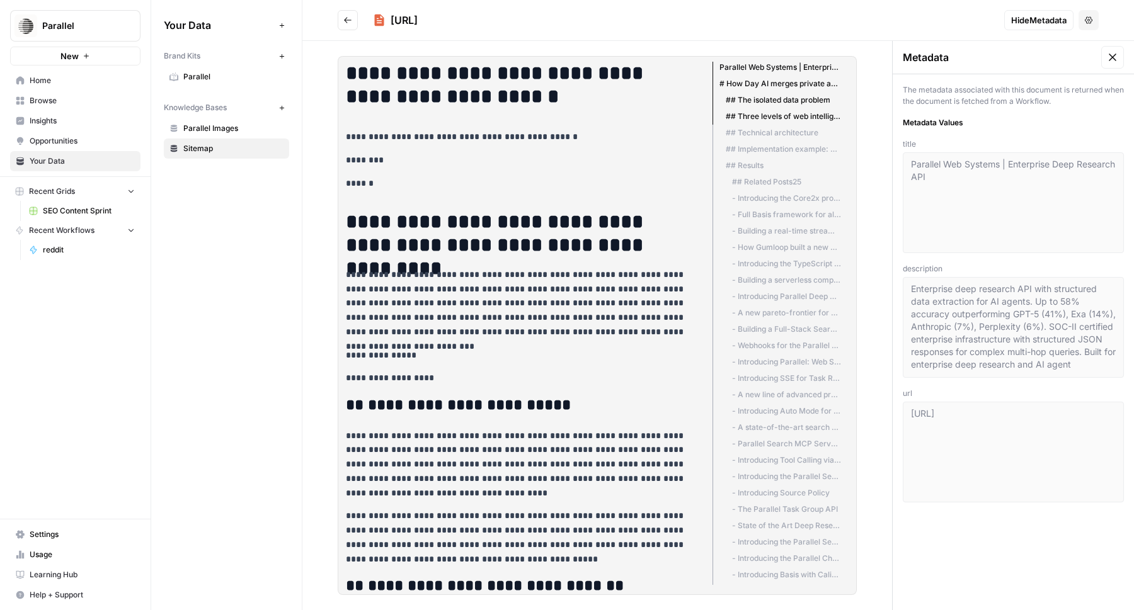
click at [1112, 55] on icon at bounding box center [1112, 57] width 13 height 13
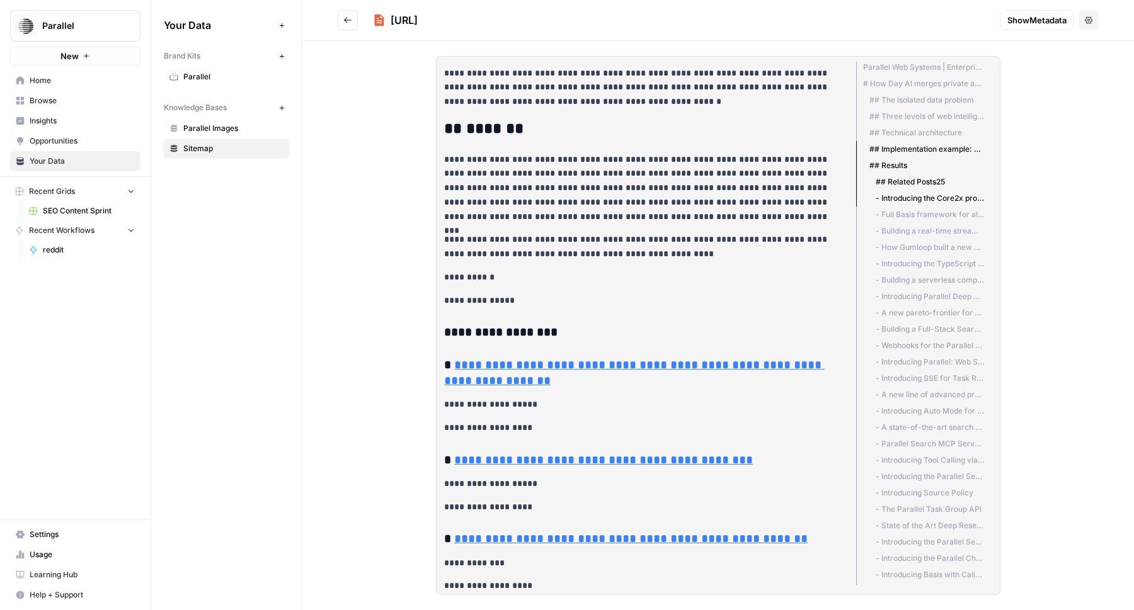
scroll to position [1534, 0]
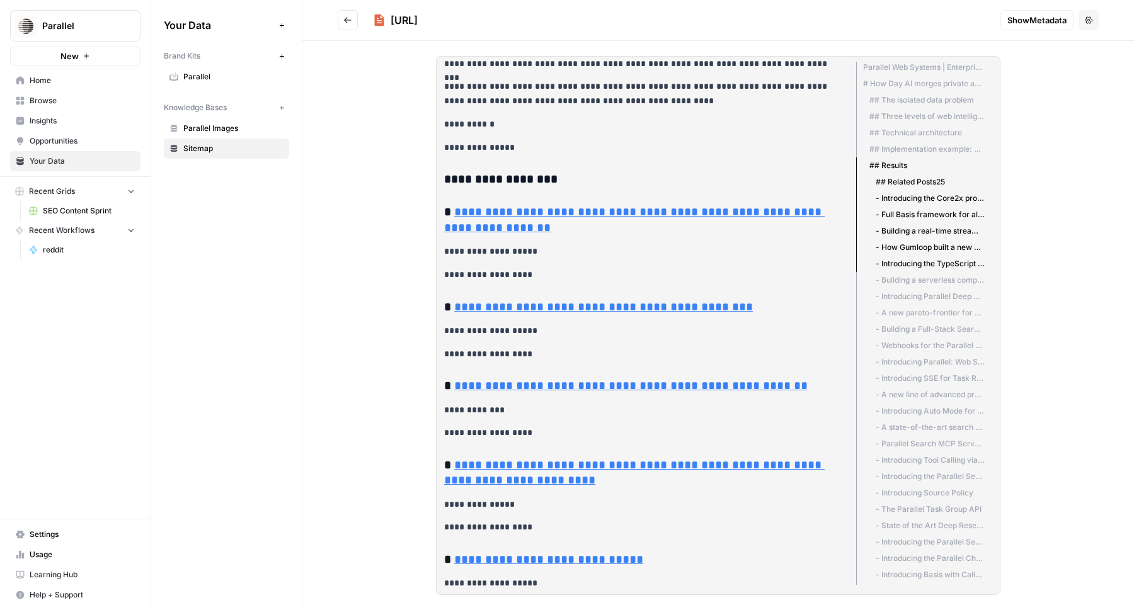
click at [219, 127] on span "Parallel Images" at bounding box center [233, 128] width 100 height 11
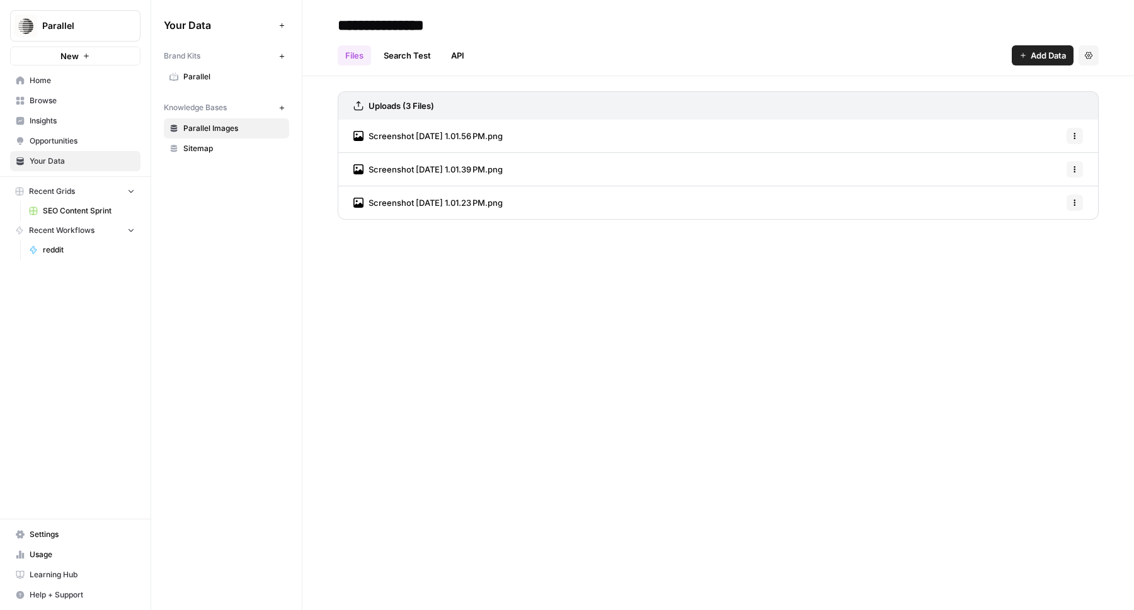
click at [217, 84] on link "Parallel" at bounding box center [226, 77] width 125 height 20
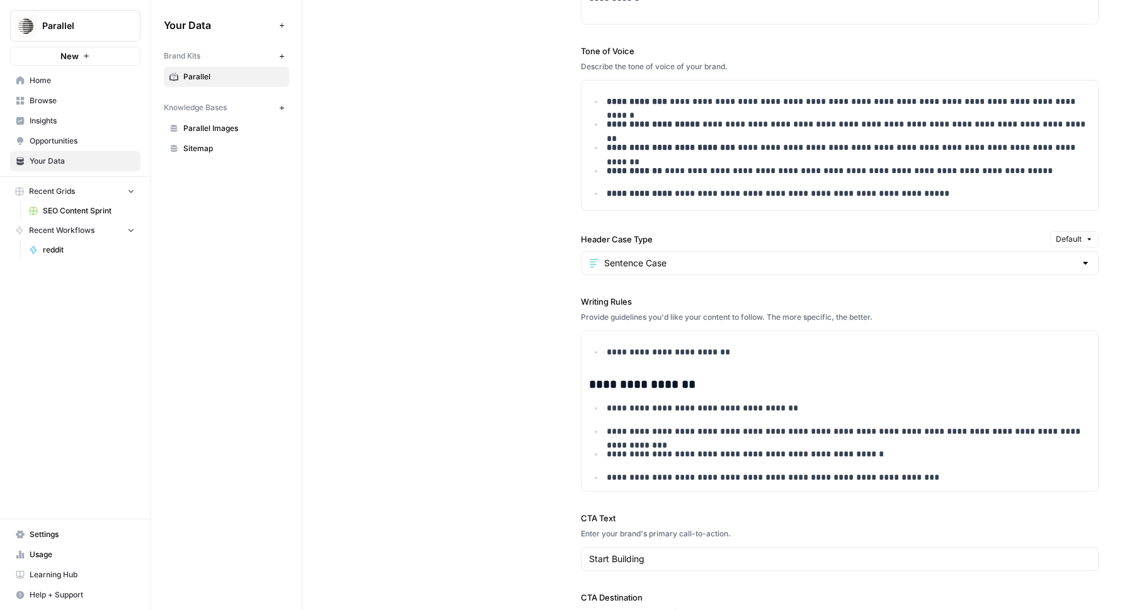
scroll to position [735, 0]
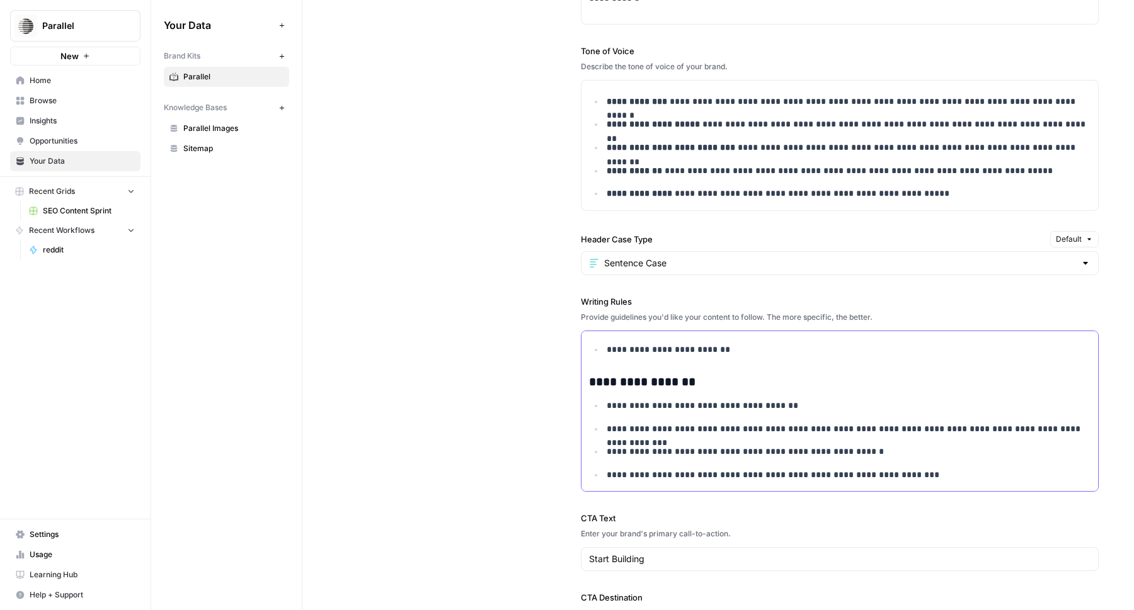
click at [773, 412] on p "**********" at bounding box center [849, 406] width 484 height 14
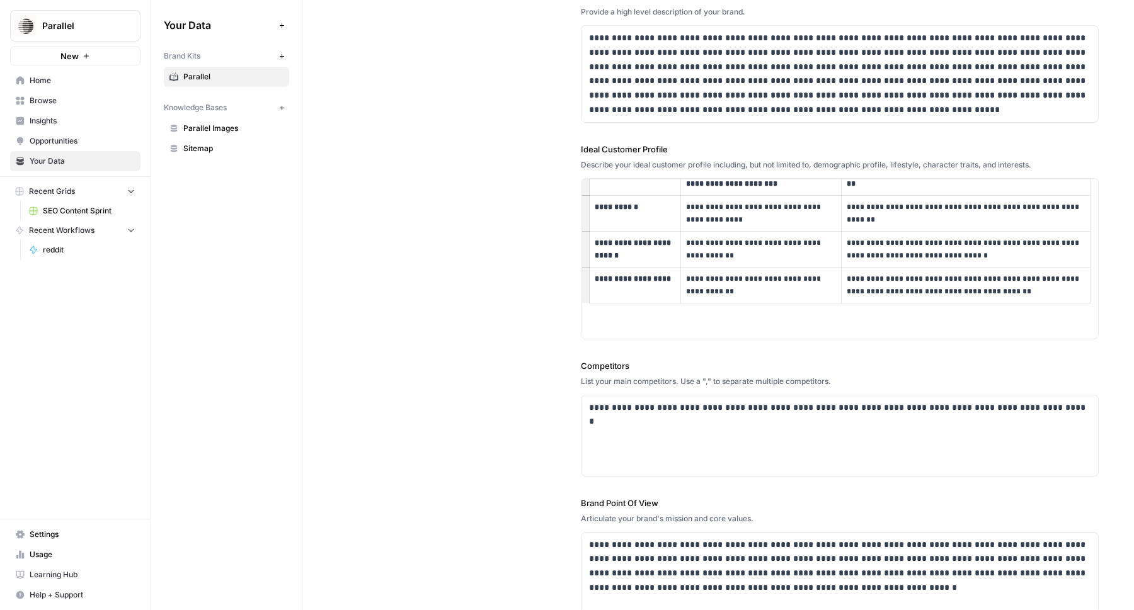
scroll to position [0, 0]
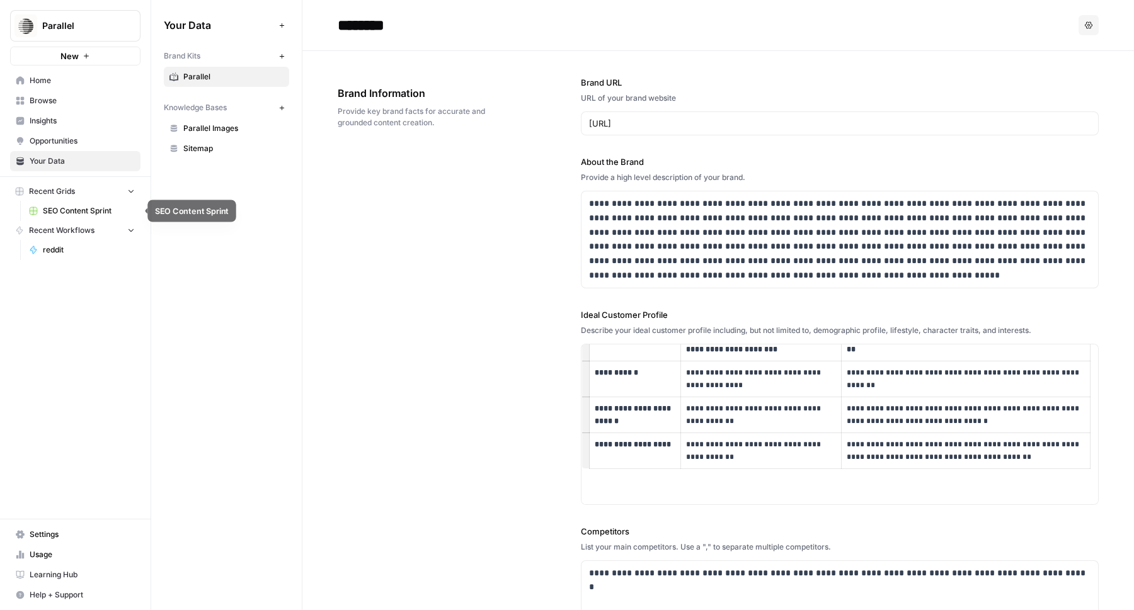
click at [81, 215] on span "SEO Content Sprint" at bounding box center [89, 210] width 92 height 11
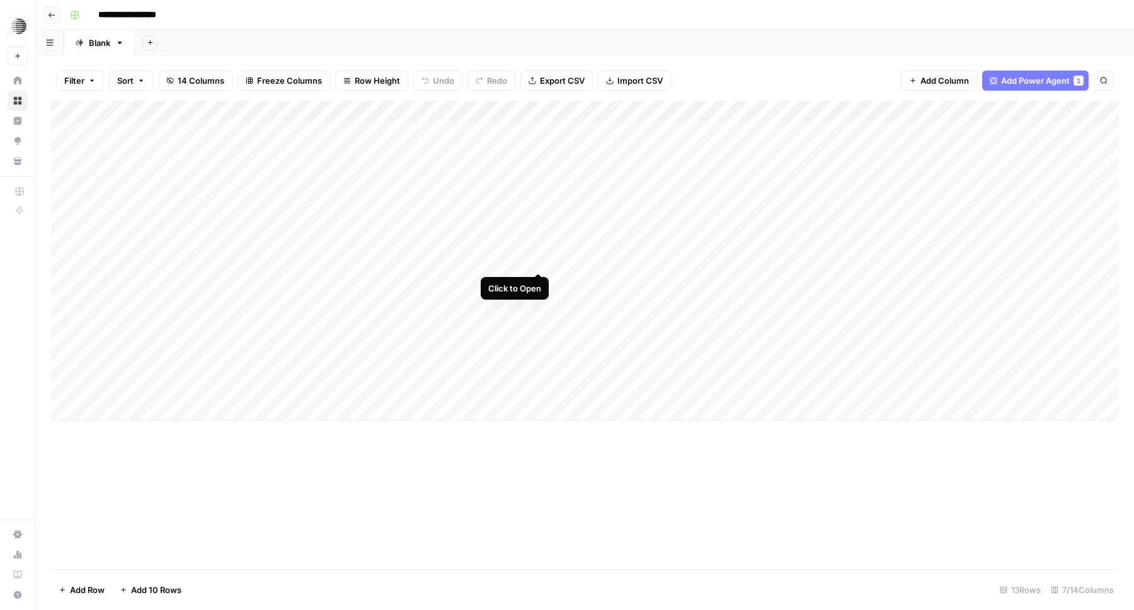
click at [538, 259] on div "Add Column" at bounding box center [585, 261] width 1068 height 320
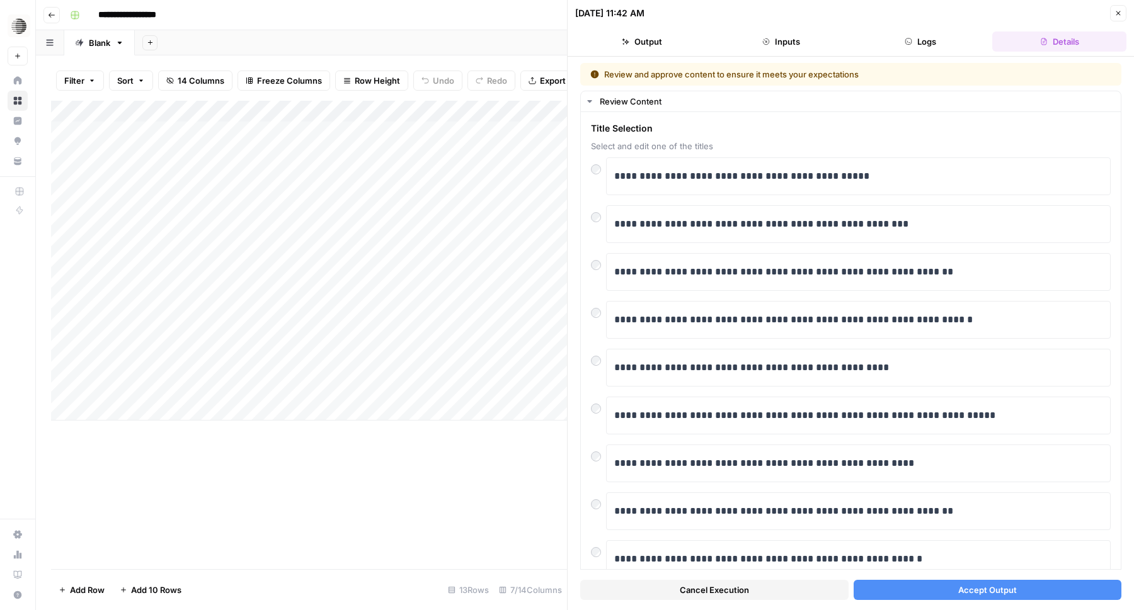
drag, startPoint x: 940, startPoint y: 588, endPoint x: 885, endPoint y: 343, distance: 250.5
click at [885, 343] on div "**********" at bounding box center [850, 333] width 541 height 541
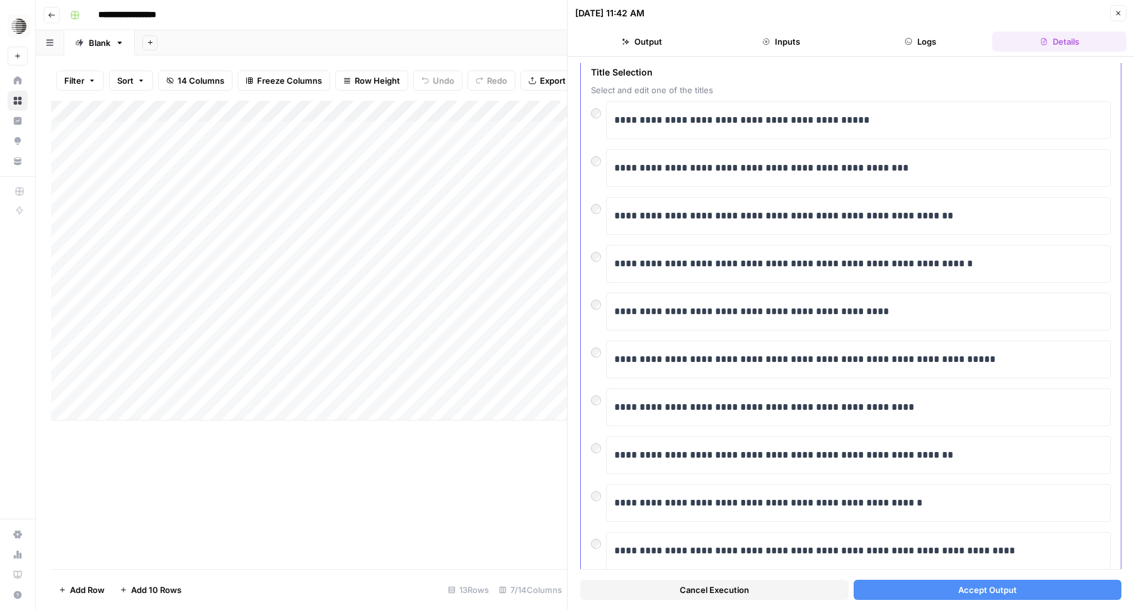
scroll to position [57, 0]
click at [919, 595] on button "Accept Output" at bounding box center [987, 590] width 268 height 20
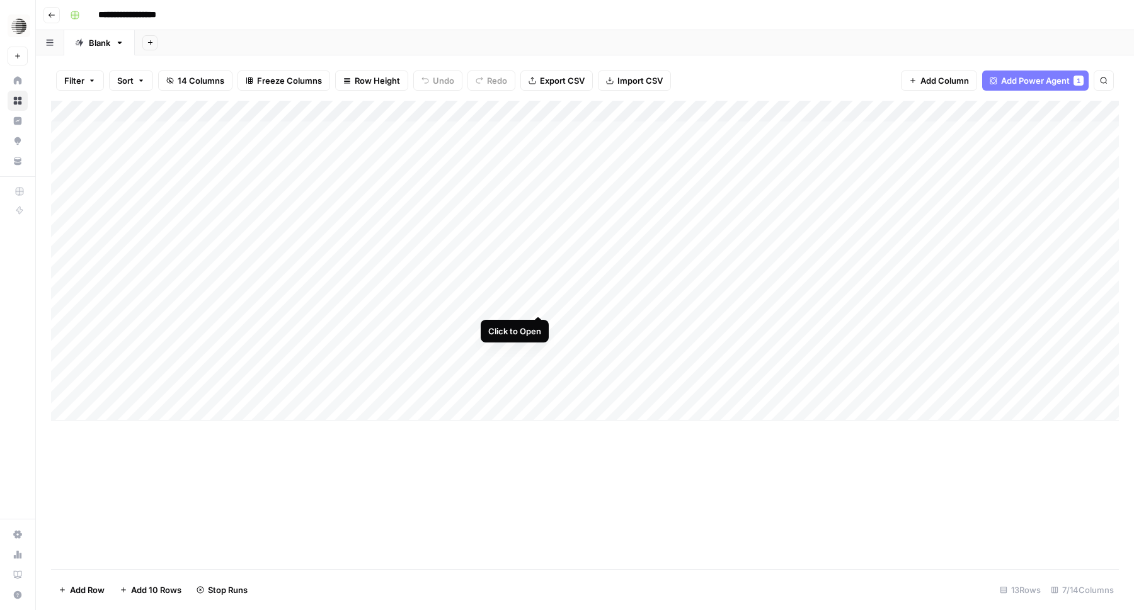
click at [539, 304] on div "Add Column" at bounding box center [585, 261] width 1068 height 320
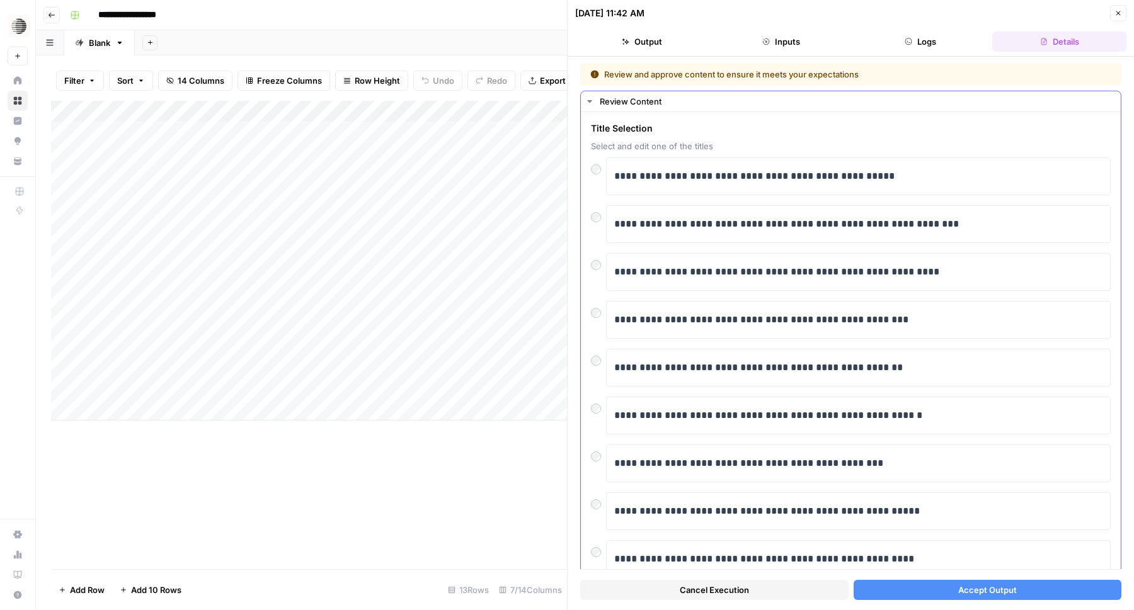
click at [603, 224] on div "**********" at bounding box center [851, 224] width 520 height 38
click at [601, 220] on div at bounding box center [598, 214] width 15 height 18
click at [599, 370] on div "**********" at bounding box center [851, 368] width 520 height 38
click at [949, 592] on button "Accept Output" at bounding box center [987, 590] width 268 height 20
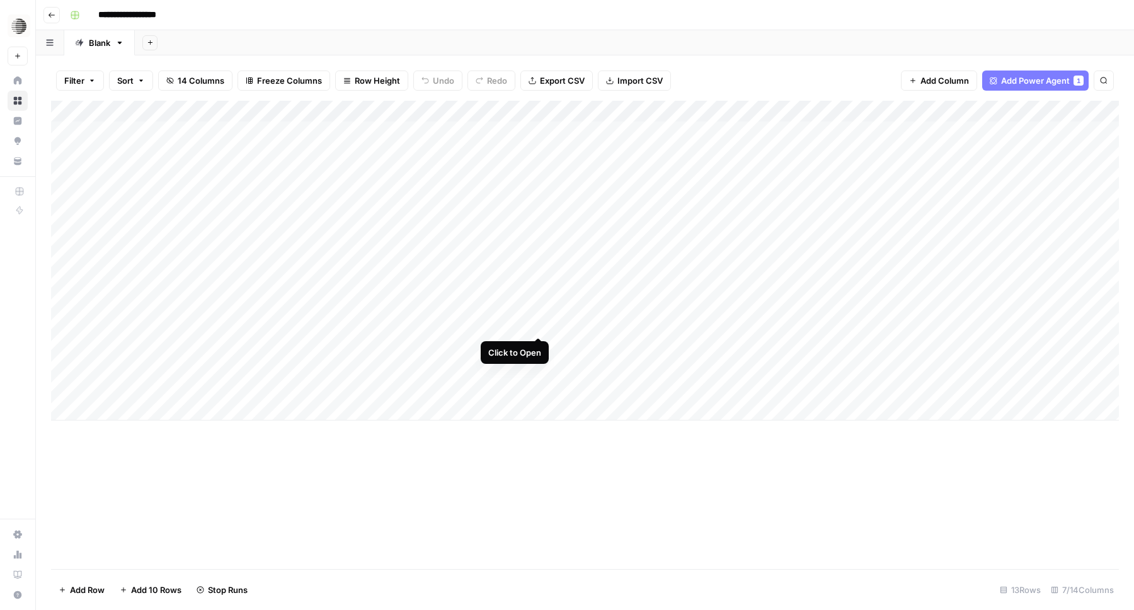
click at [537, 324] on div "Add Column" at bounding box center [585, 261] width 1068 height 320
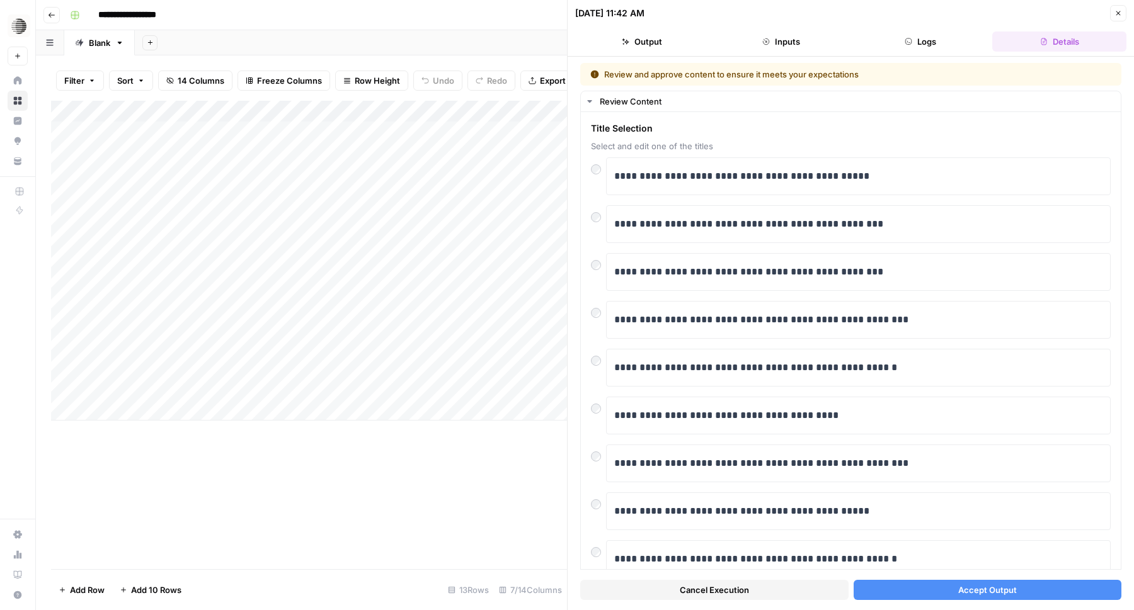
click at [919, 596] on button "Accept Output" at bounding box center [987, 590] width 268 height 20
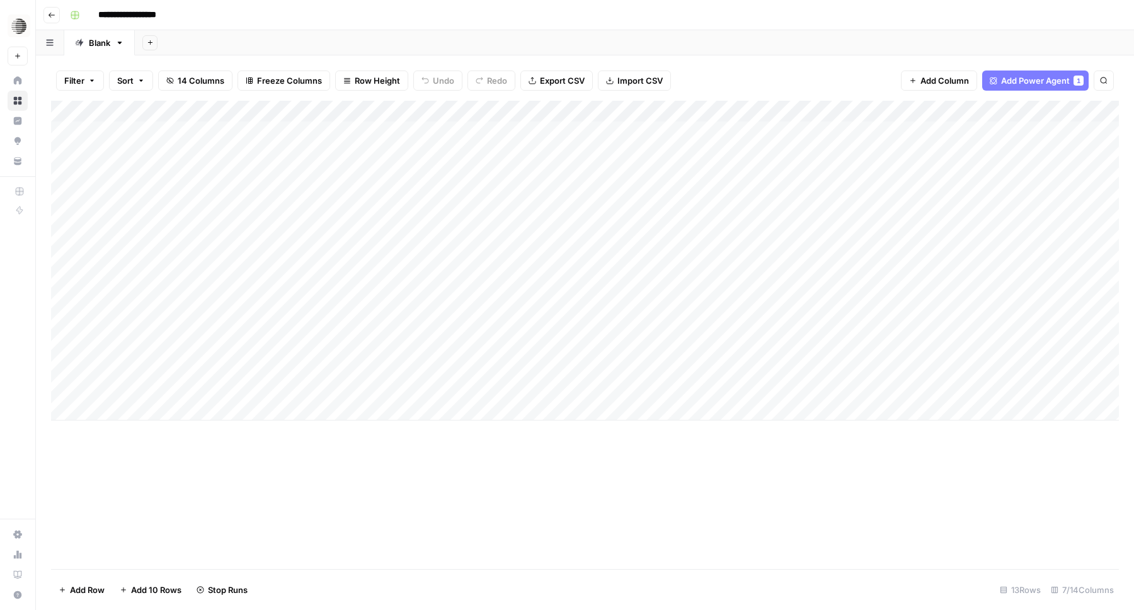
click at [493, 347] on div "Add Column" at bounding box center [585, 261] width 1068 height 320
click at [539, 342] on div "Add Column" at bounding box center [585, 261] width 1068 height 320
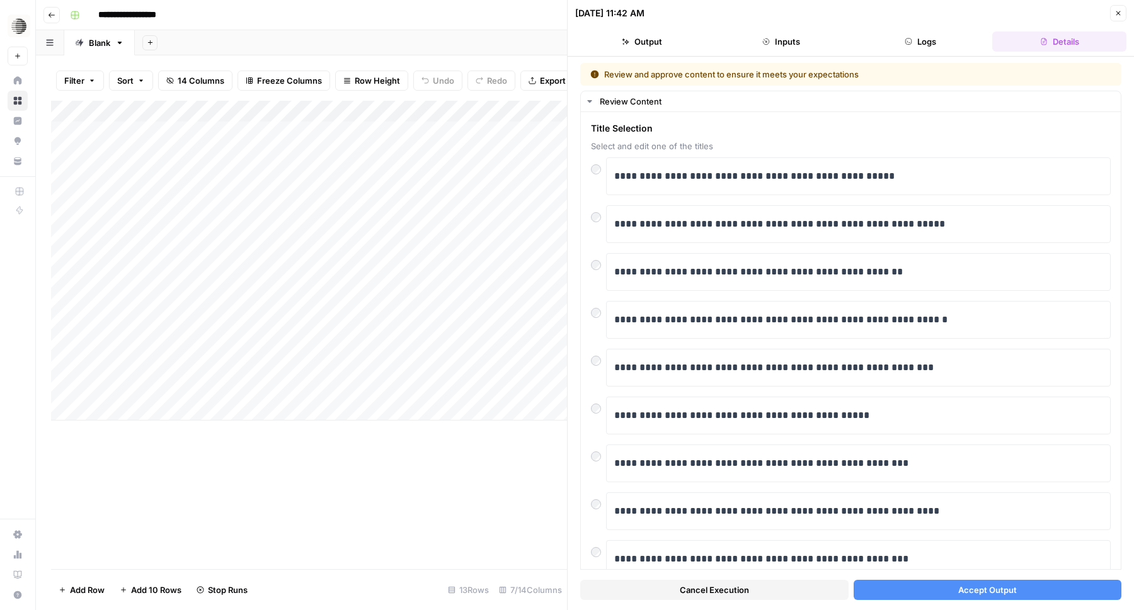
click at [925, 590] on button "Accept Output" at bounding box center [987, 590] width 268 height 20
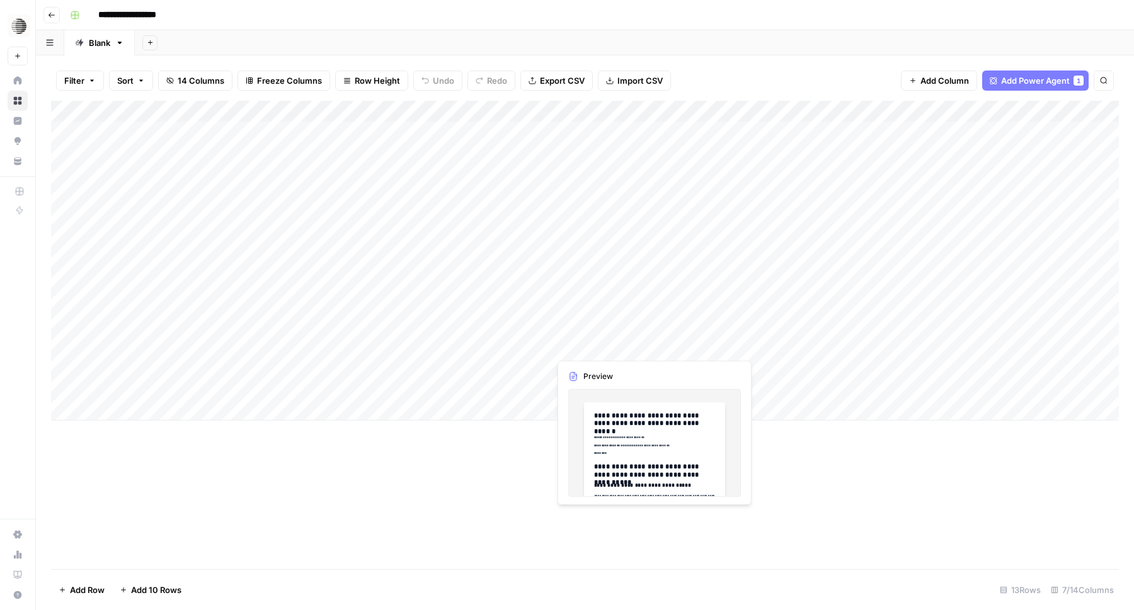
click at [601, 353] on div "Add Column" at bounding box center [585, 261] width 1068 height 320
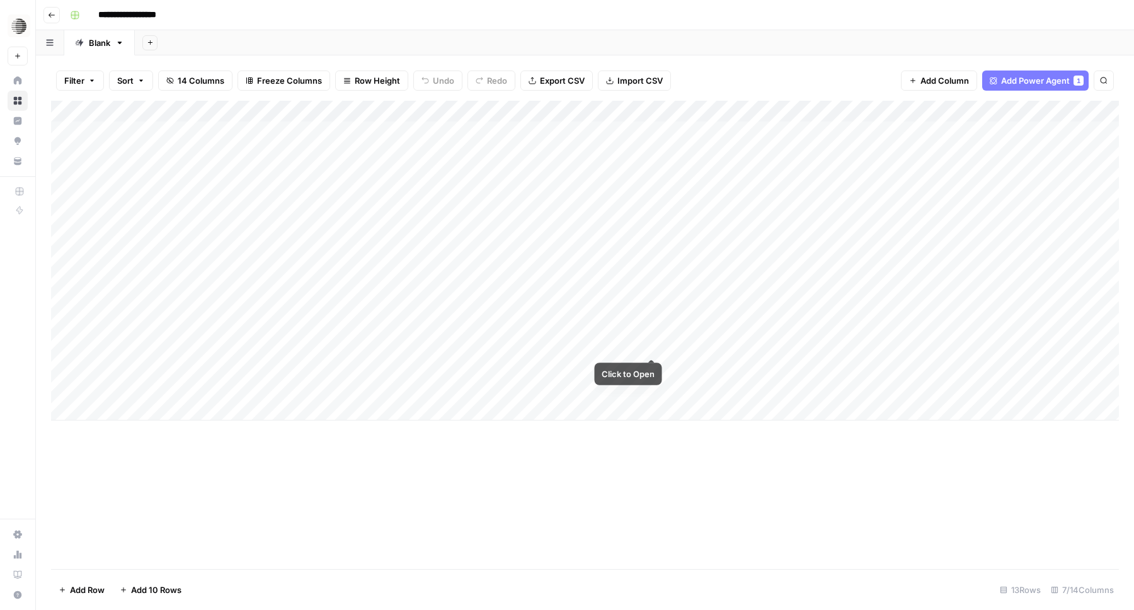
click at [636, 346] on div "Add Column" at bounding box center [585, 261] width 1068 height 320
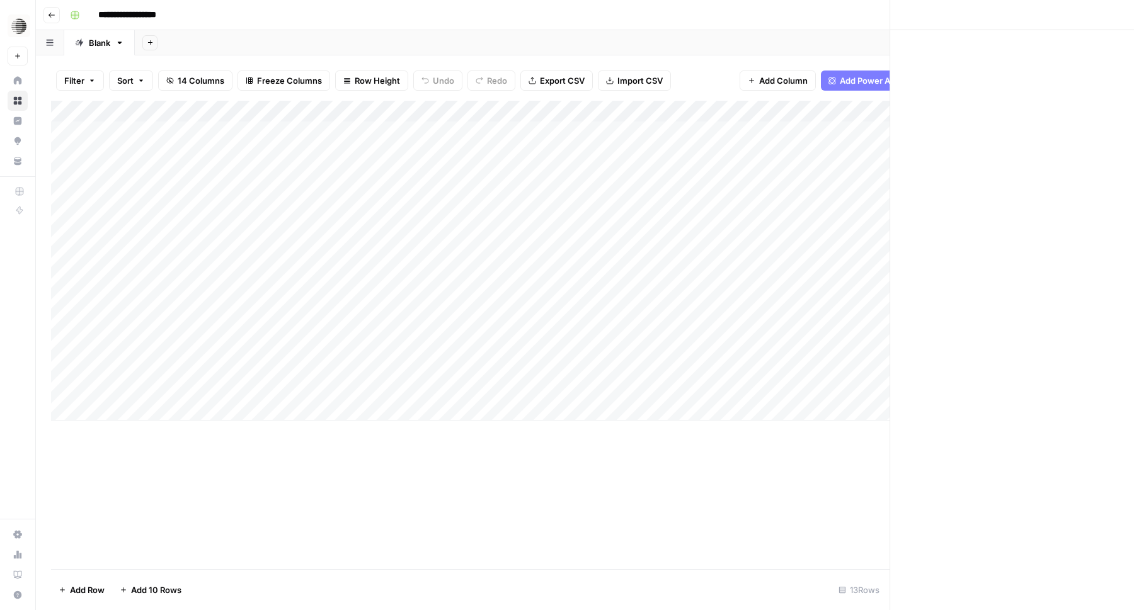
click at [636, 346] on div at bounding box center [606, 345] width 115 height 23
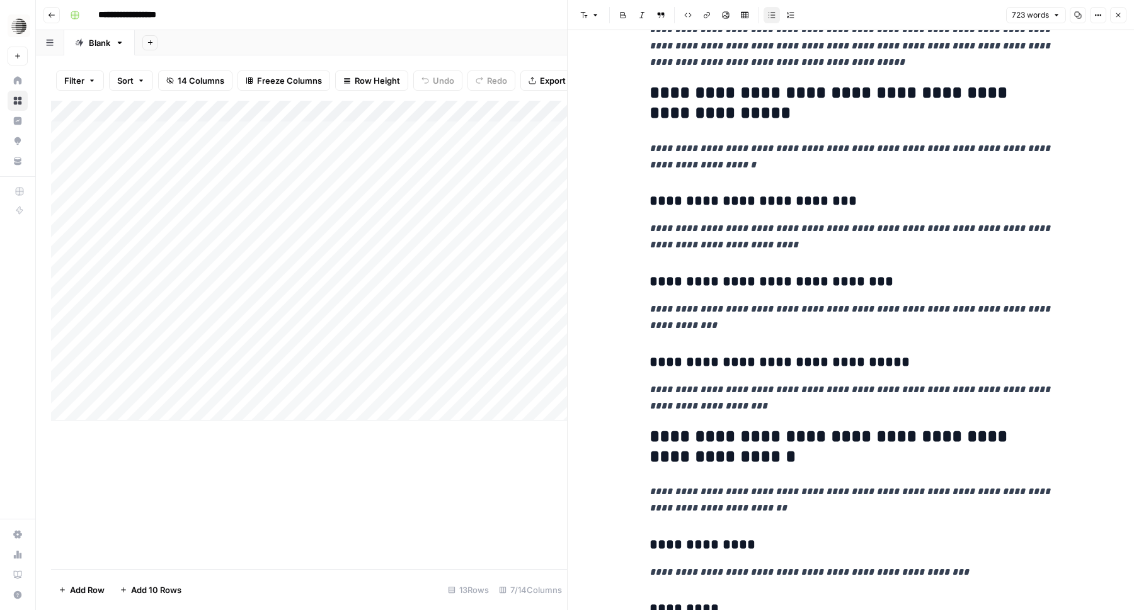
scroll to position [478, 0]
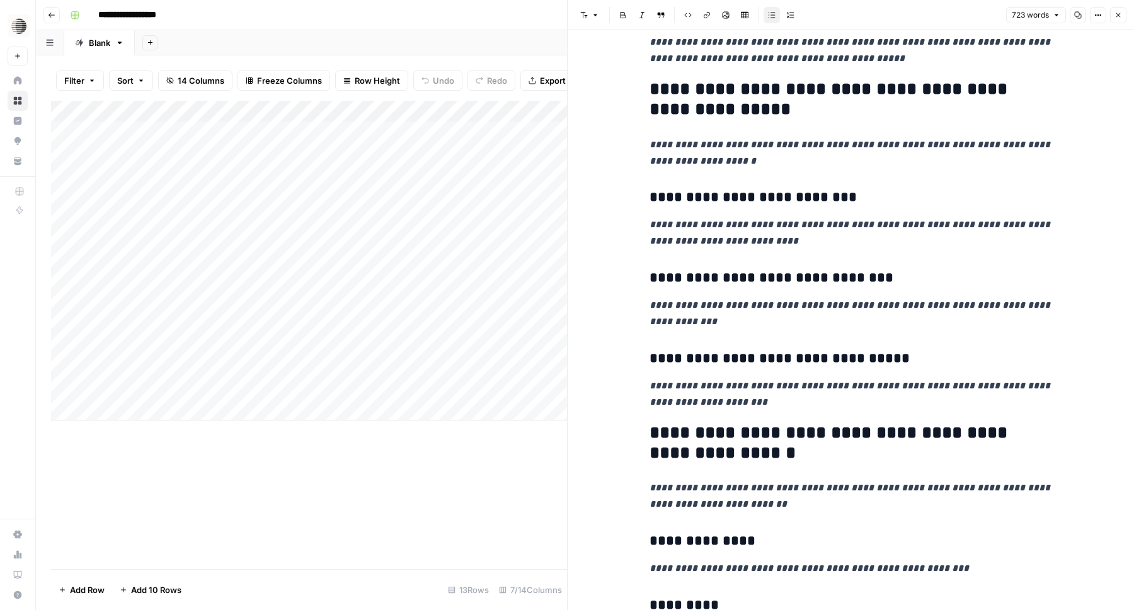
click at [480, 451] on div "Add Column" at bounding box center [309, 335] width 516 height 469
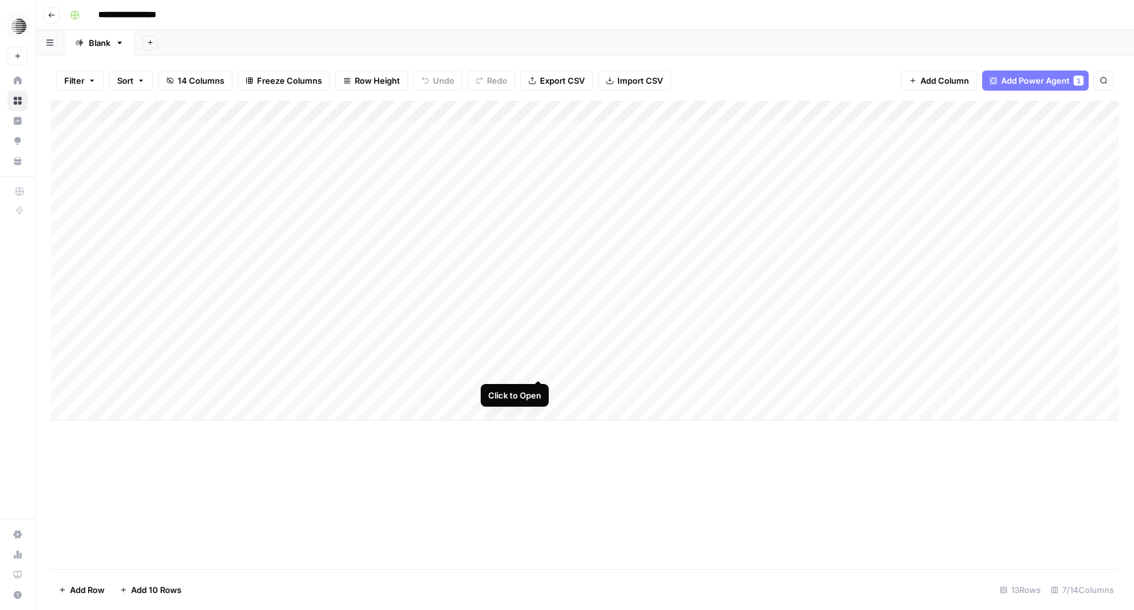
click at [537, 367] on div "Add Column" at bounding box center [585, 261] width 1068 height 320
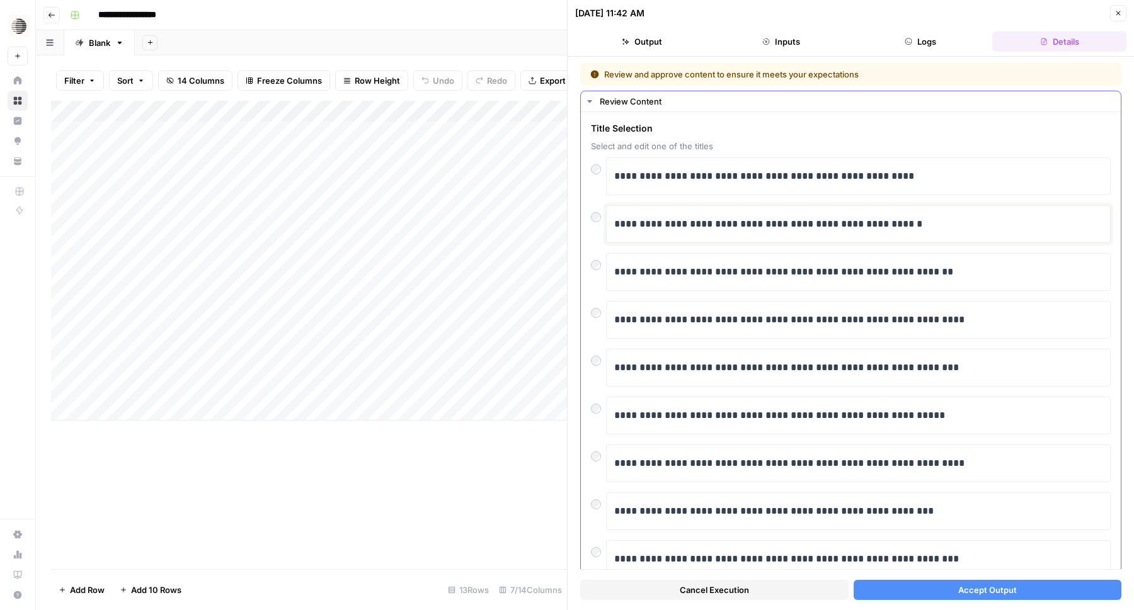
click at [698, 230] on p "**********" at bounding box center [858, 224] width 488 height 16
click at [596, 103] on button "Review Content" at bounding box center [851, 101] width 540 height 20
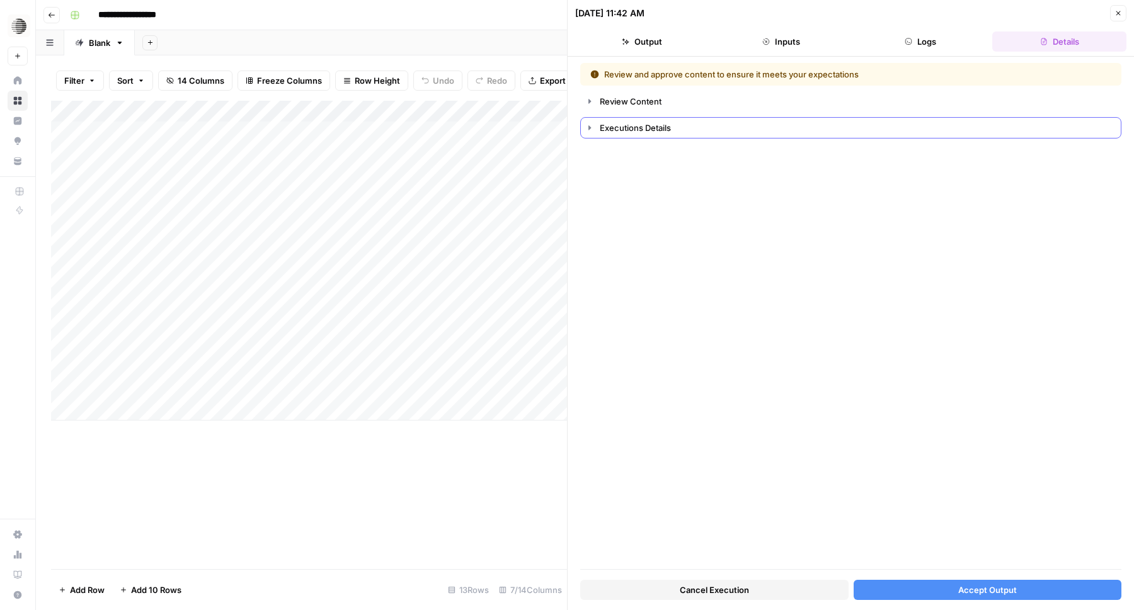
click at [594, 125] on icon "button" at bounding box center [590, 128] width 10 height 10
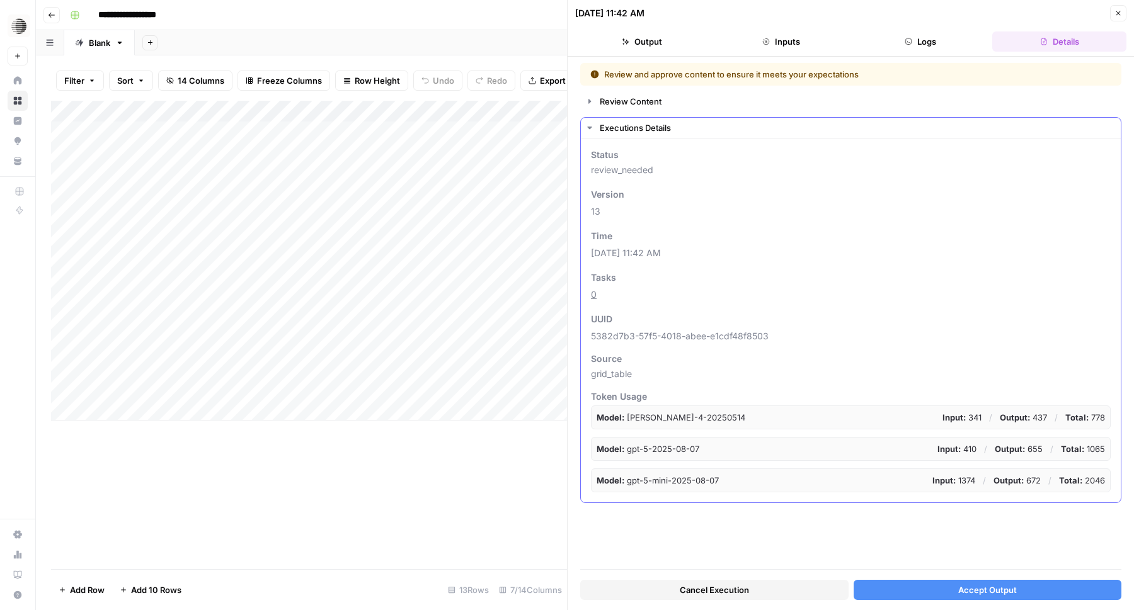
click at [593, 125] on icon "button" at bounding box center [590, 128] width 10 height 10
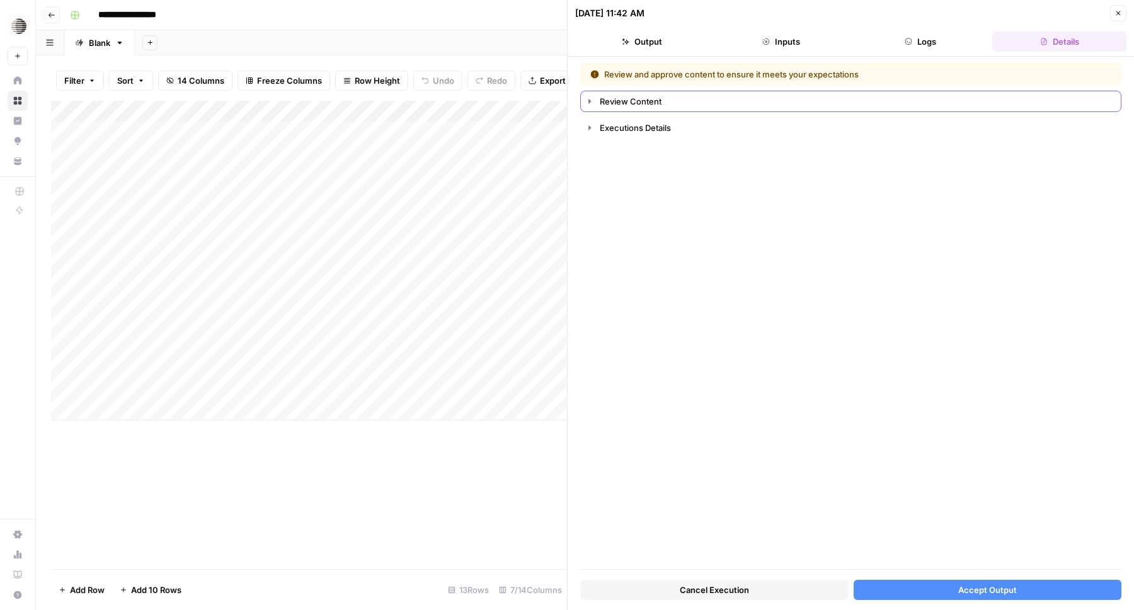
click at [590, 103] on icon "button" at bounding box center [590, 101] width 10 height 10
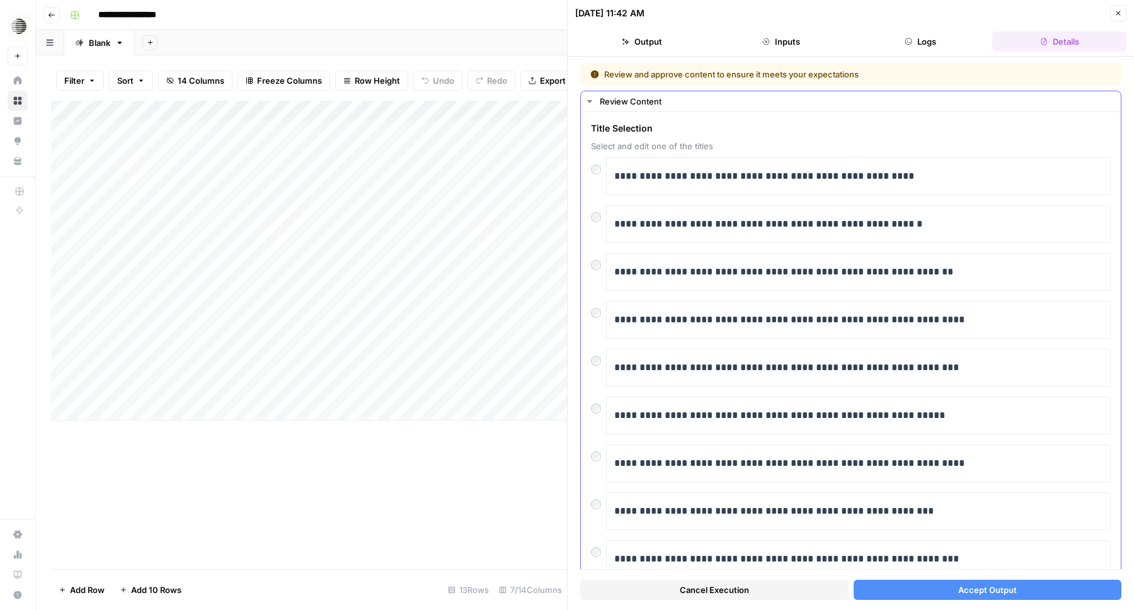
click at [600, 225] on div "**********" at bounding box center [851, 224] width 520 height 38
click at [918, 588] on button "Accept Output" at bounding box center [987, 590] width 268 height 20
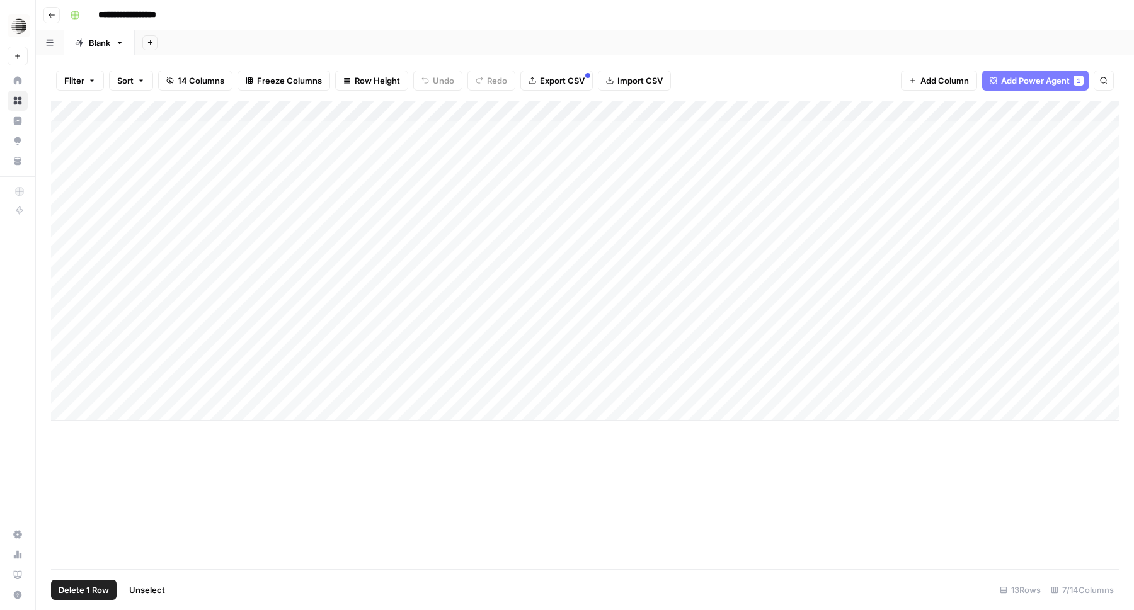
click at [66, 389] on div "Add Column" at bounding box center [585, 261] width 1068 height 320
click at [54, 387] on div "Add Column" at bounding box center [585, 261] width 1068 height 320
click at [86, 591] on span "Delete 1 Row" at bounding box center [84, 590] width 50 height 13
click at [528, 140] on span "Delete" at bounding box center [521, 145] width 27 height 13
